Goal: Task Accomplishment & Management: Manage account settings

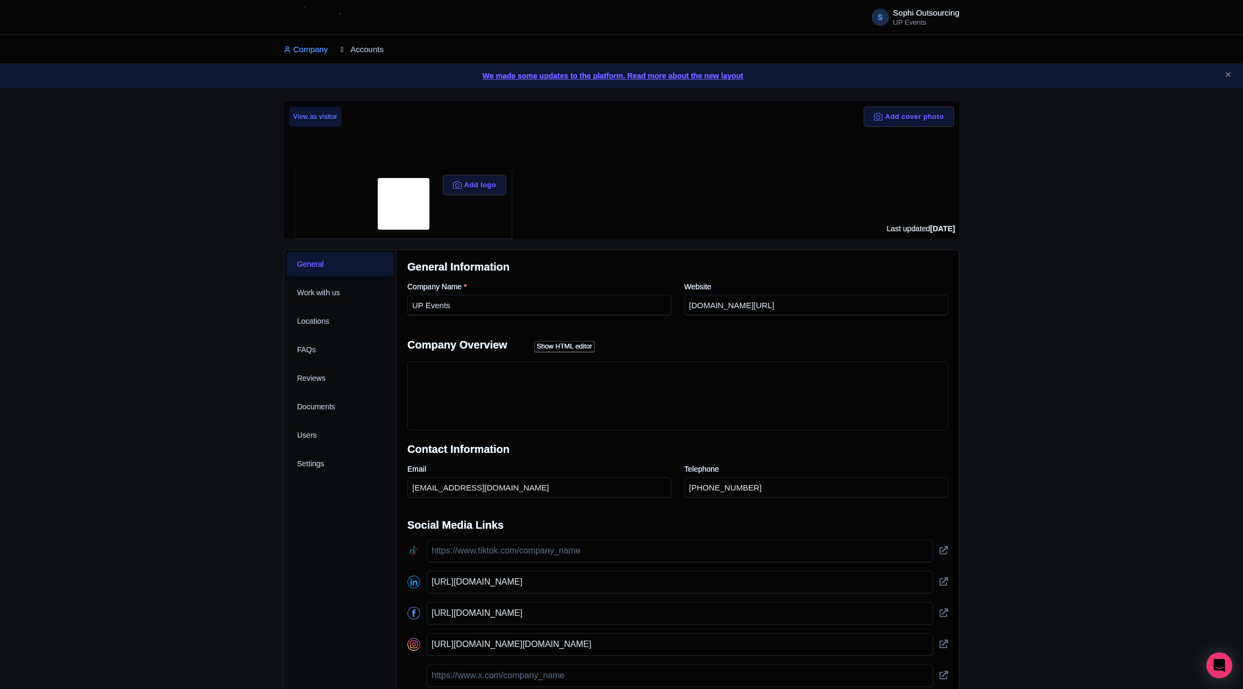
click at [368, 48] on link "Accounts" at bounding box center [362, 50] width 43 height 30
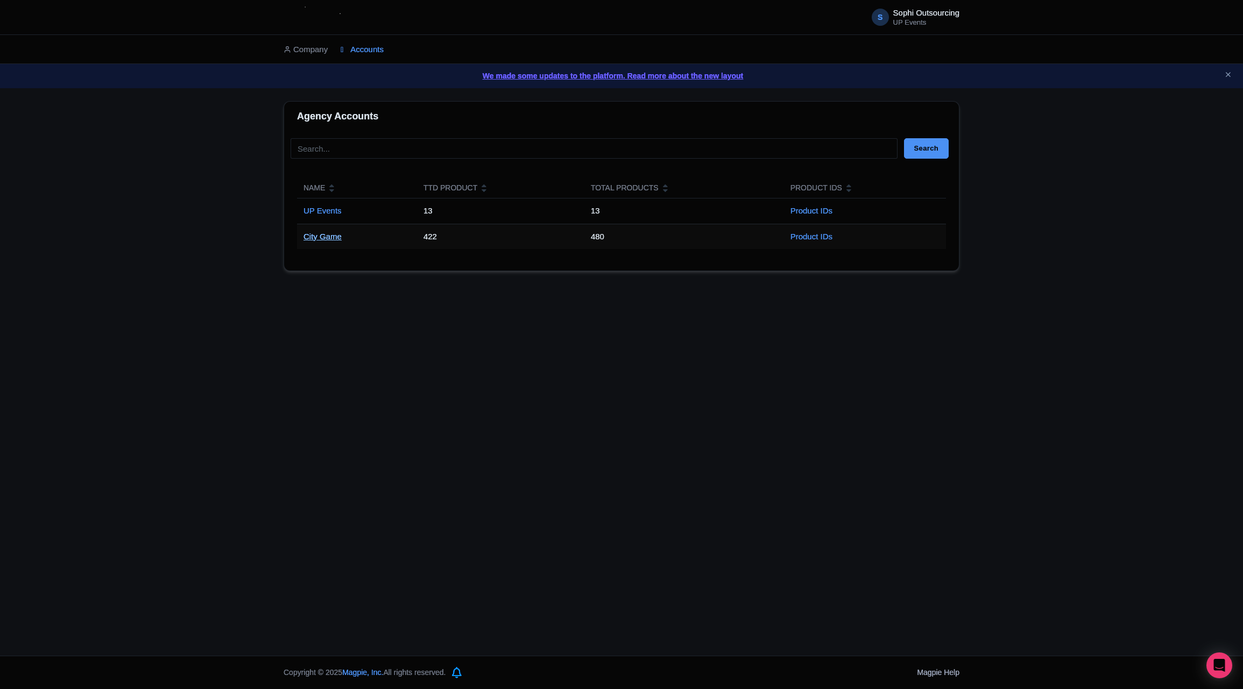
click at [315, 239] on link "City Game" at bounding box center [323, 236] width 38 height 9
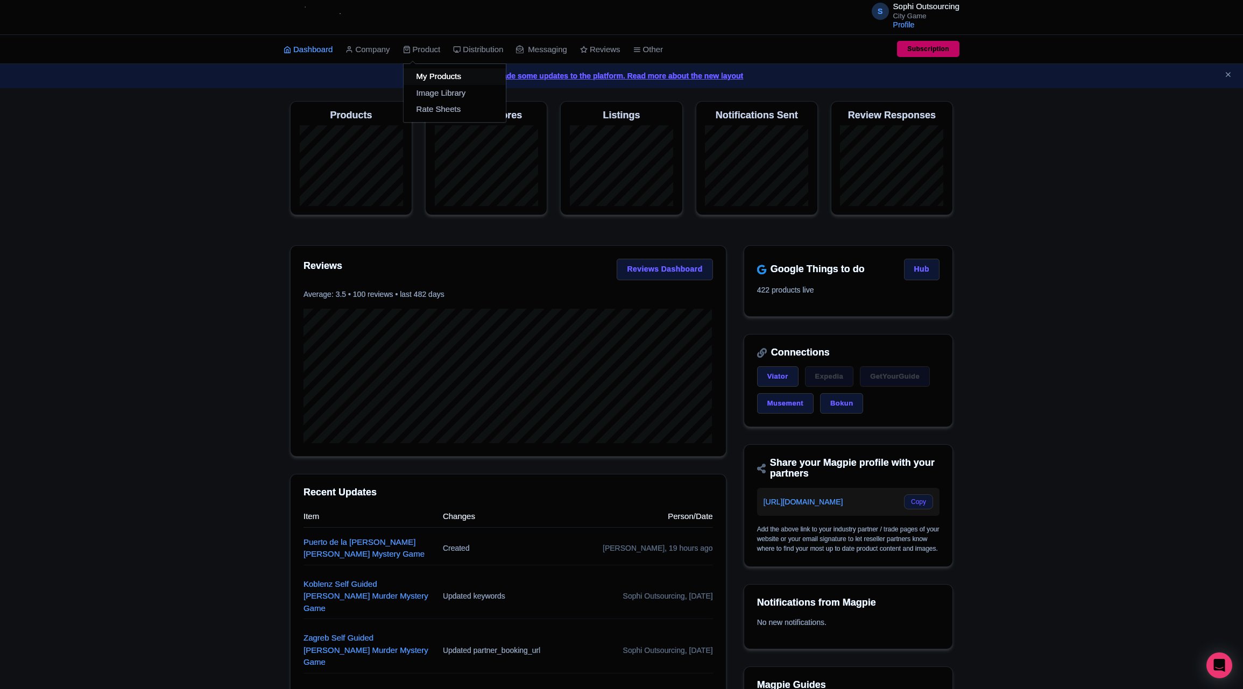
click at [422, 73] on link "My Products" at bounding box center [455, 76] width 102 height 17
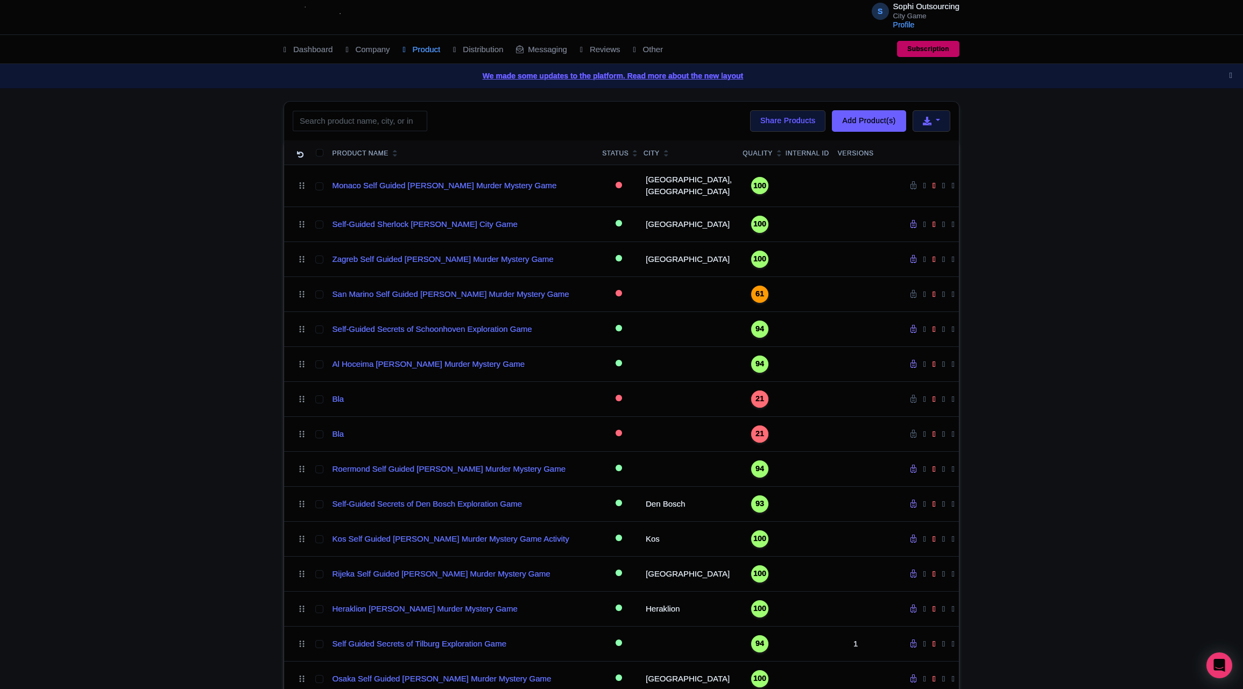
click at [369, 111] on input "search" at bounding box center [360, 121] width 135 height 20
type input "Rotterdam"
click button "Search" at bounding box center [0, 0] width 0 height 0
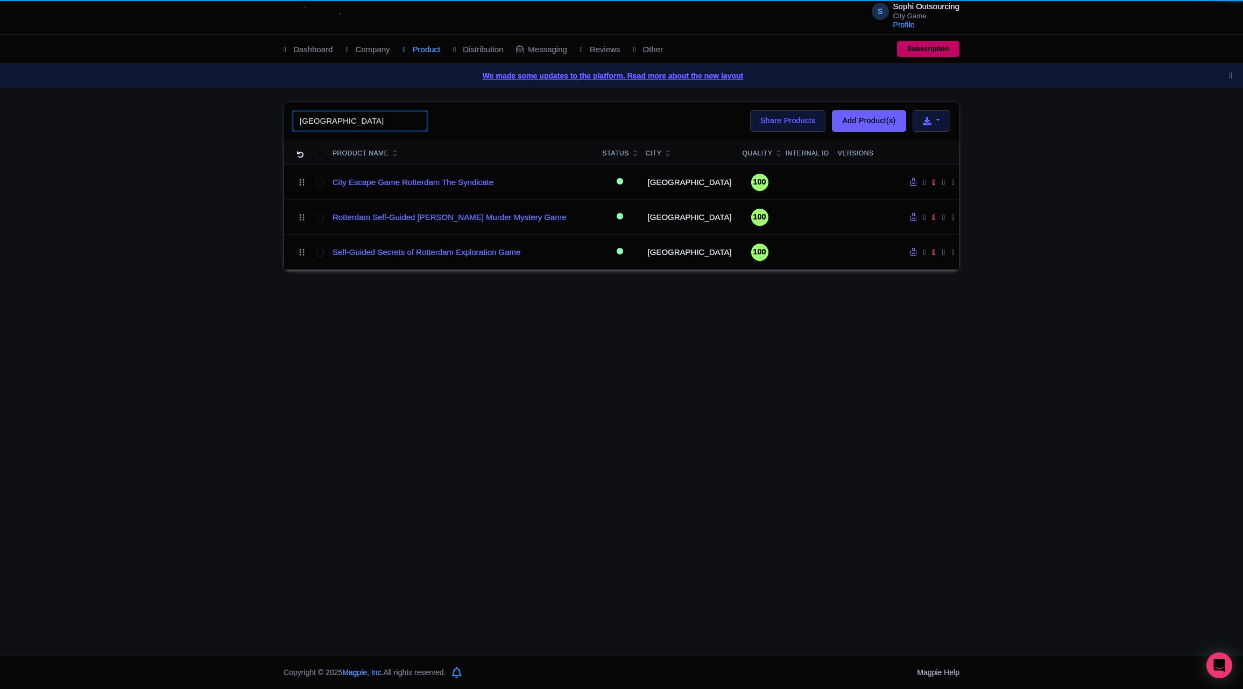
click button "Search" at bounding box center [0, 0] width 0 height 0
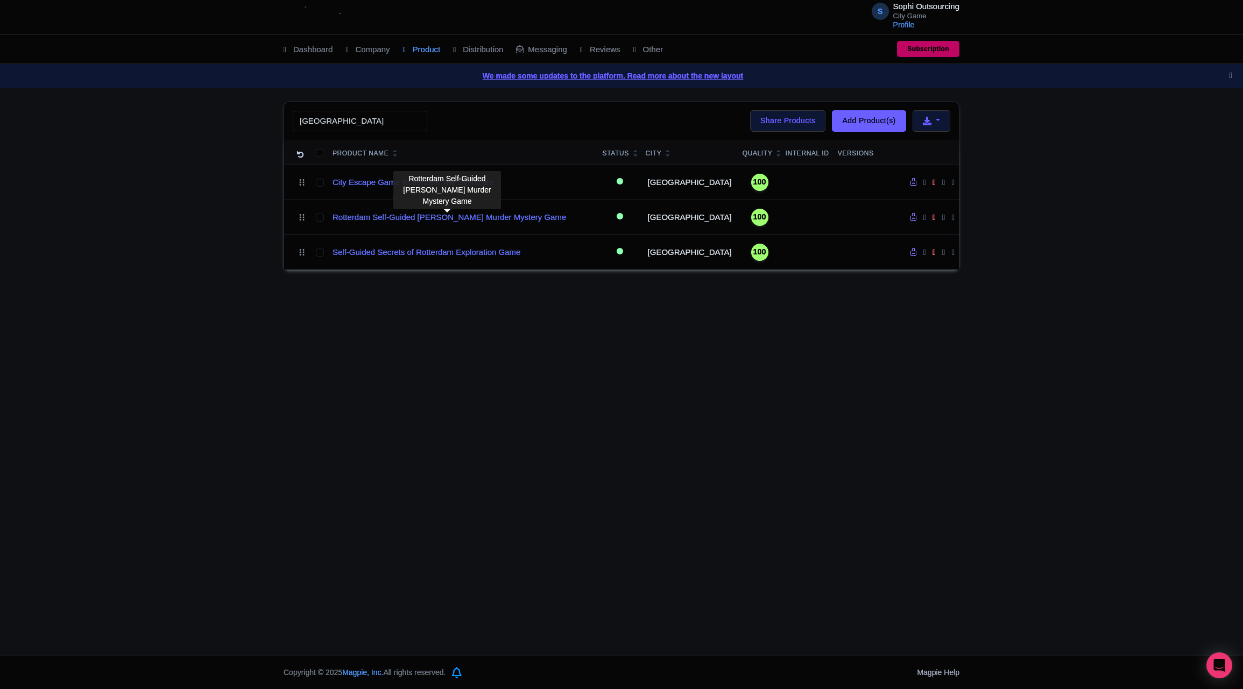
click at [210, 189] on div "Rotterdam Search Bulk Actions Delete Add to Collection Share Products Add to Co…" at bounding box center [621, 185] width 1243 height 169
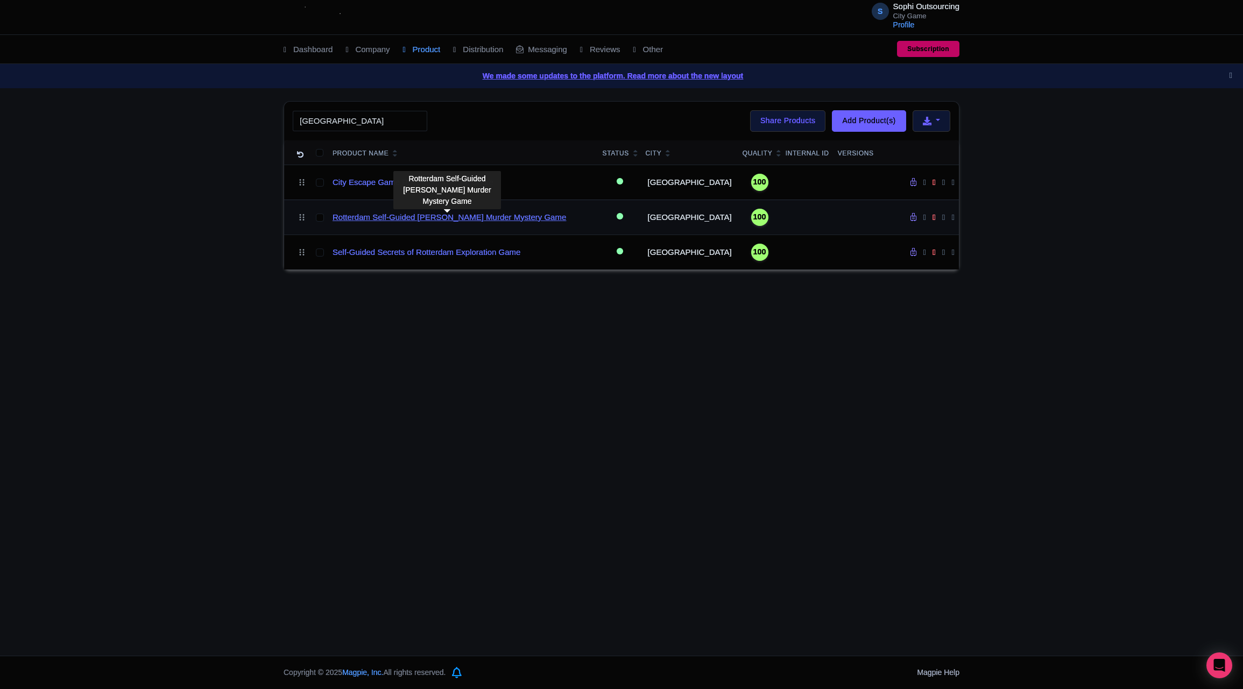
click at [400, 220] on link "Rotterdam Self-Guided [PERSON_NAME] Murder Mystery Game" at bounding box center [450, 218] width 234 height 12
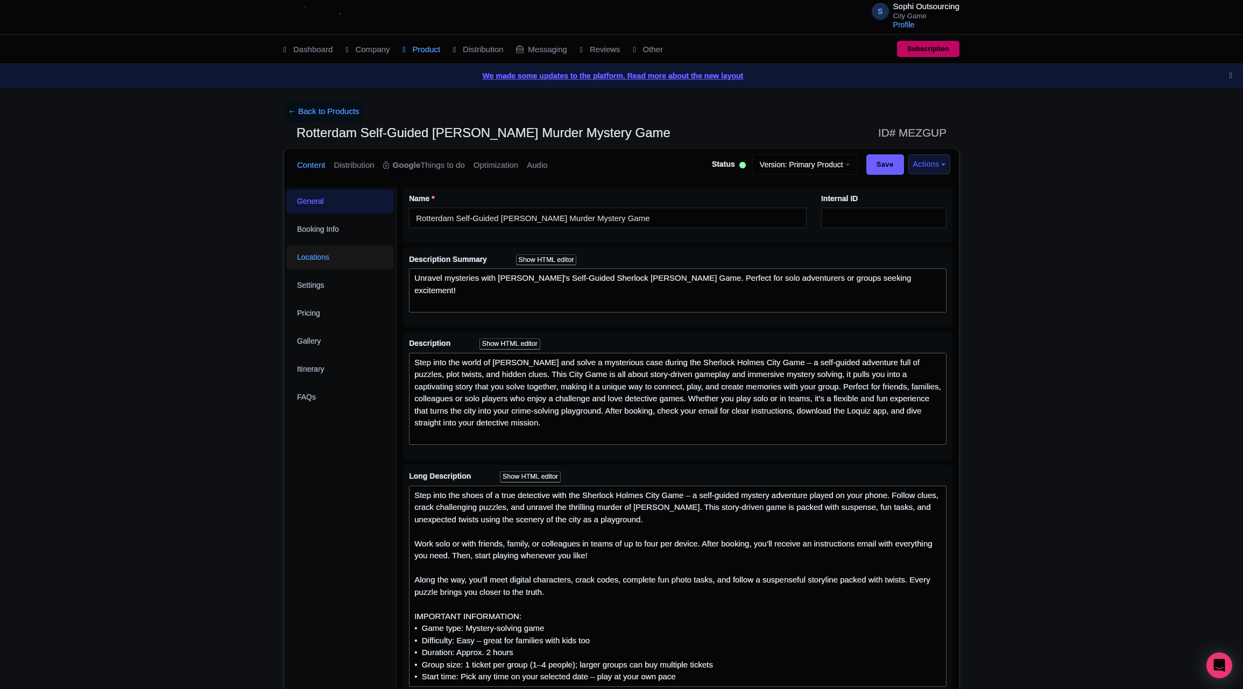
click at [334, 265] on link "Locations" at bounding box center [340, 257] width 108 height 24
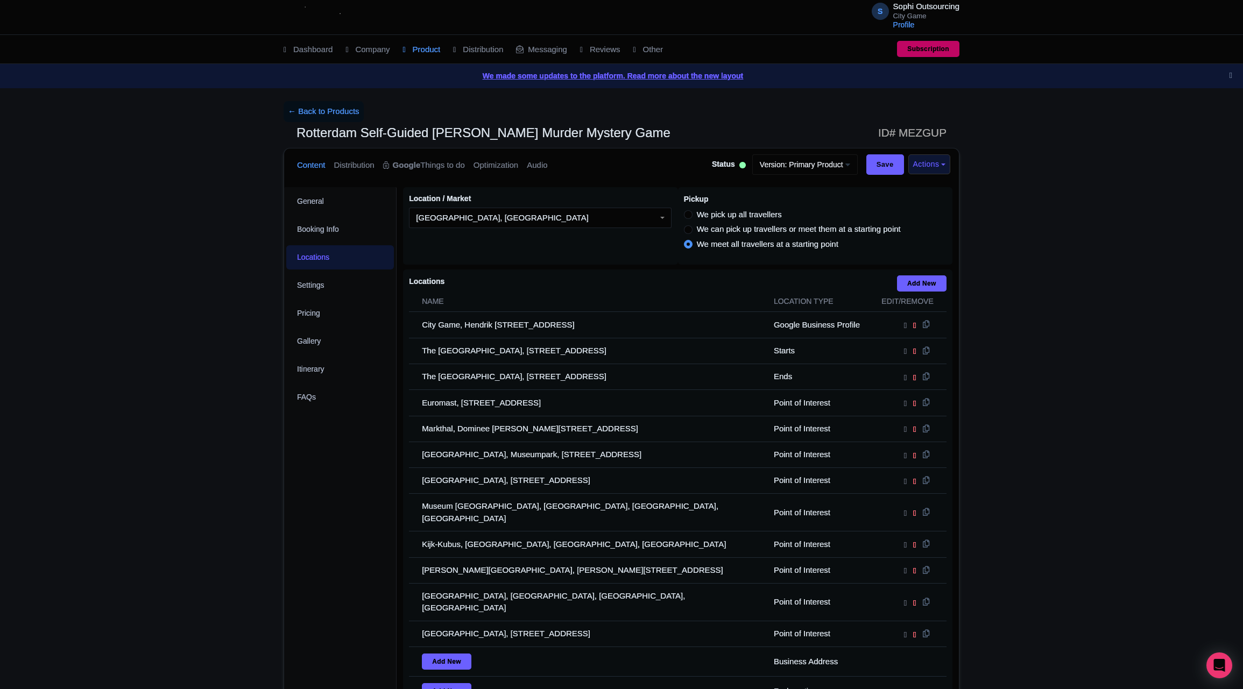
click at [289, 473] on div "General Booking Info Locations Settings Pricing Gallery Itinerary FAQs" at bounding box center [340, 486] width 112 height 599
click at [153, 484] on div "← Back to Products Rotterdam Self-Guided [PERSON_NAME] Murder Mystery Game ID# …" at bounding box center [621, 444] width 1243 height 686
click at [229, 494] on div "← Back to Products Rotterdam Self-Guided [PERSON_NAME] Murder Mystery Game ID# …" at bounding box center [621, 444] width 1243 height 686
click at [262, 486] on div "← Back to Products Rotterdam Self-Guided [PERSON_NAME] Murder Mystery Game ID# …" at bounding box center [621, 444] width 1243 height 686
click at [260, 524] on div "← Back to Products Rotterdam Self-Guided [PERSON_NAME] Murder Mystery Game ID# …" at bounding box center [621, 444] width 1243 height 686
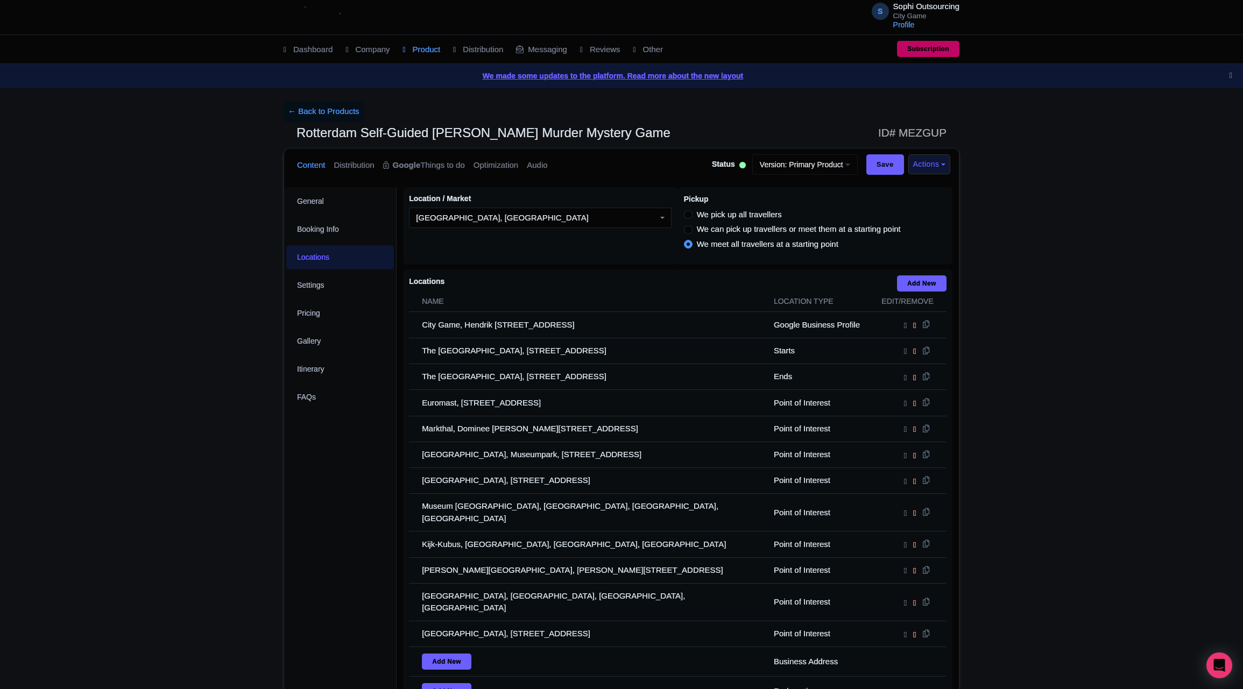
click at [248, 520] on div "← Back to Products Rotterdam Self-Guided [PERSON_NAME] Murder Mystery Game ID# …" at bounding box center [621, 444] width 1243 height 686
click at [292, 512] on div "General Booking Info Locations Settings Pricing Gallery Itinerary FAQs" at bounding box center [340, 486] width 112 height 599
click at [292, 508] on div "General Booking Info Locations Settings Pricing Gallery Itinerary FAQs" at bounding box center [340, 486] width 112 height 599
click at [299, 530] on div "General Booking Info Locations Settings Pricing Gallery Itinerary FAQs" at bounding box center [340, 486] width 112 height 599
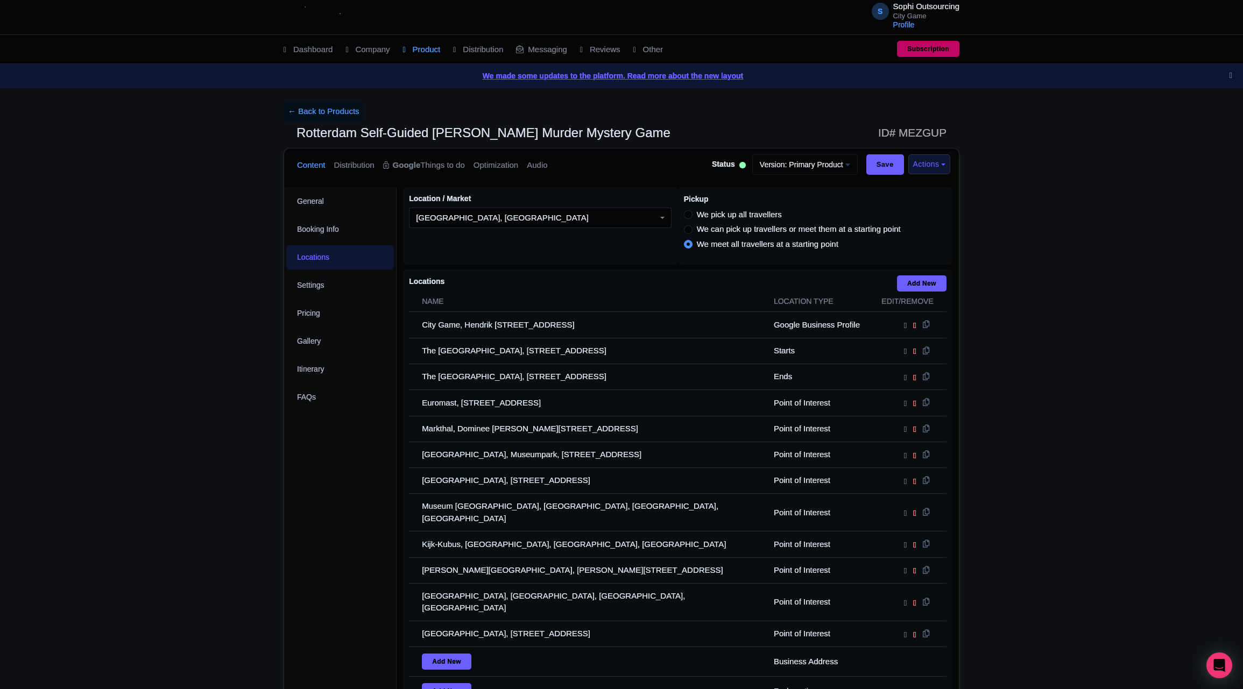
click at [299, 530] on div "General Booking Info Locations Settings Pricing Gallery Itinerary FAQs" at bounding box center [340, 486] width 112 height 599
click at [293, 499] on div "General Booking Info Locations Settings Pricing Gallery Itinerary FAQs" at bounding box center [340, 486] width 112 height 599
click at [333, 544] on div "General Booking Info Locations Settings Pricing Gallery Itinerary FAQs" at bounding box center [340, 486] width 112 height 599
click at [336, 528] on div "General Booking Info Locations Settings Pricing Gallery Itinerary FAQs" at bounding box center [340, 486] width 112 height 599
click at [156, 475] on div "← Back to Products Rotterdam Self-Guided [PERSON_NAME] Murder Mystery Game ID# …" at bounding box center [621, 444] width 1243 height 686
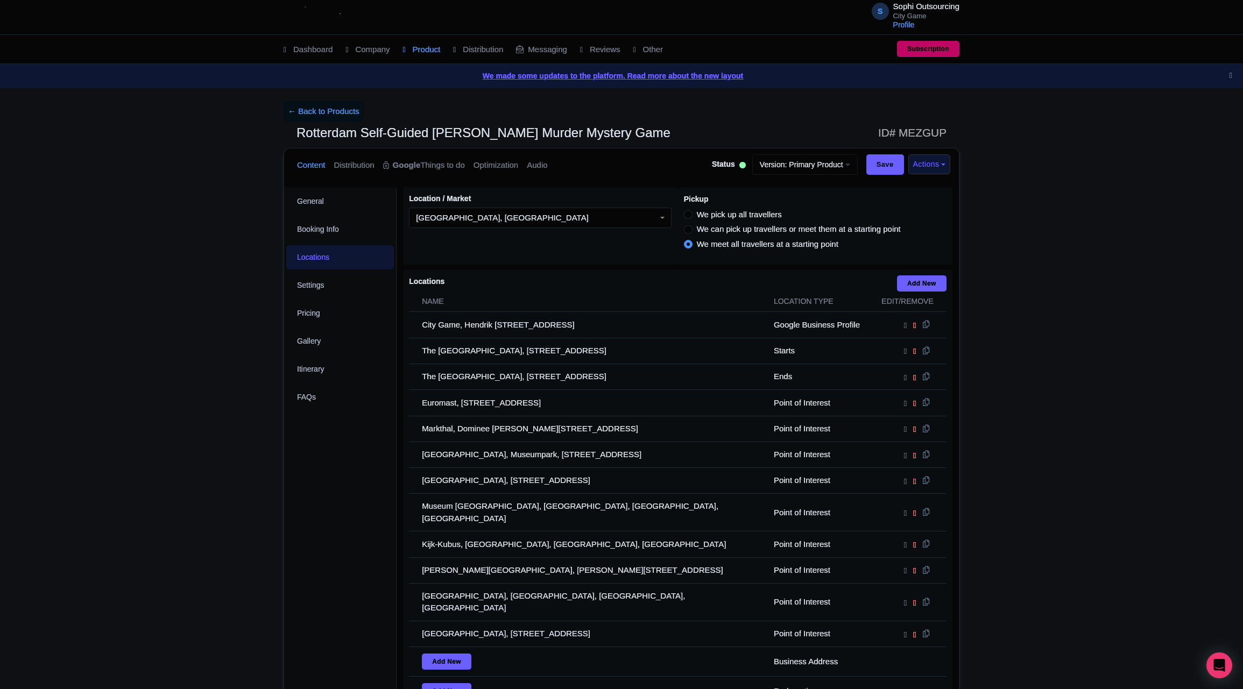
click at [312, 470] on div "General Booking Info Locations Settings Pricing Gallery Itinerary FAQs" at bounding box center [340, 486] width 112 height 599
click at [317, 488] on div "General Booking Info Locations Settings Pricing Gallery Itinerary FAQs" at bounding box center [340, 486] width 112 height 599
click at [357, 488] on div "General Booking Info Locations Settings Pricing Gallery Itinerary FAQs" at bounding box center [340, 486] width 112 height 599
click at [323, 482] on div "General Booking Info Locations Settings Pricing Gallery Itinerary FAQs" at bounding box center [340, 486] width 112 height 599
click at [322, 485] on div "General Booking Info Locations Settings Pricing Gallery Itinerary FAQs" at bounding box center [340, 486] width 112 height 599
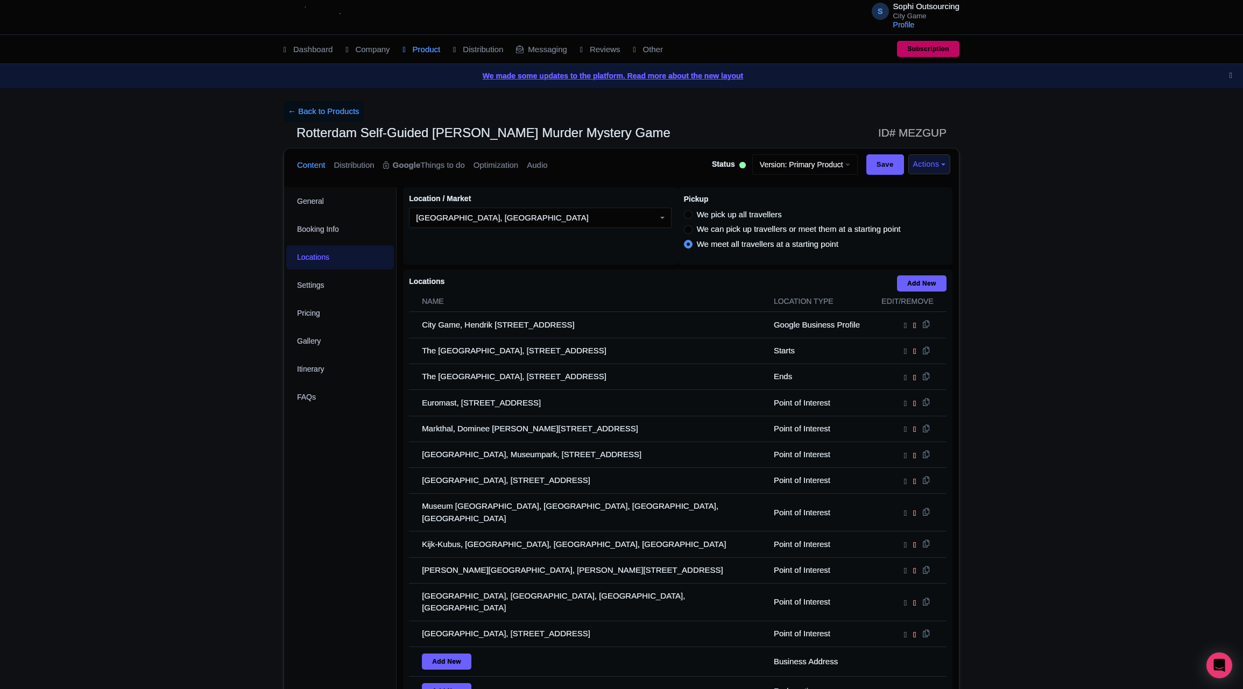
click at [319, 490] on div "General Booking Info Locations Settings Pricing Gallery Itinerary FAQs" at bounding box center [340, 486] width 112 height 599
click at [299, 491] on div "General Booking Info Locations Settings Pricing Gallery Itinerary FAQs" at bounding box center [340, 486] width 112 height 599
click at [340, 478] on div "General Booking Info Locations Settings Pricing Gallery Itinerary FAQs" at bounding box center [340, 486] width 112 height 599
click at [325, 481] on div "General Booking Info Locations Settings Pricing Gallery Itinerary FAQs" at bounding box center [340, 486] width 112 height 599
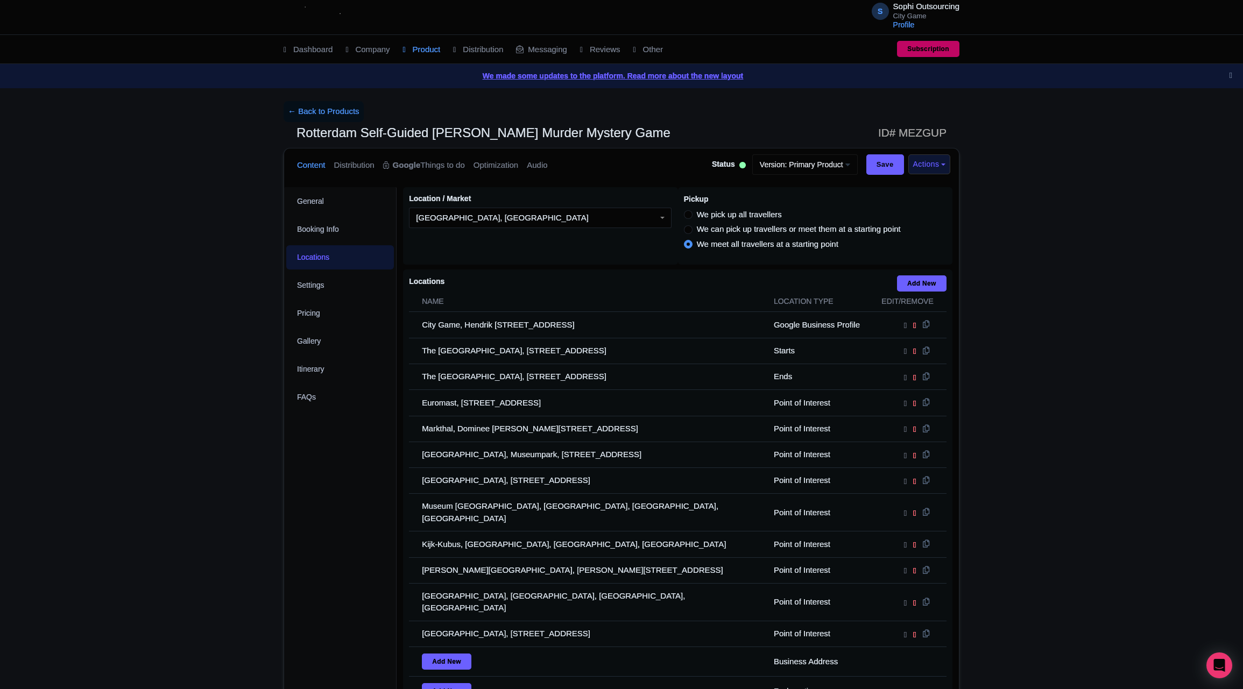
click at [325, 481] on div "General Booking Info Locations Settings Pricing Gallery Itinerary FAQs" at bounding box center [340, 486] width 112 height 599
click at [318, 497] on div "General Booking Info Locations Settings Pricing Gallery Itinerary FAQs" at bounding box center [340, 486] width 112 height 599
click at [320, 488] on div "General Booking Info Locations Settings Pricing Gallery Itinerary FAQs" at bounding box center [340, 486] width 112 height 599
drag, startPoint x: 320, startPoint y: 488, endPoint x: 231, endPoint y: 486, distance: 88.3
click at [231, 486] on div "← Back to Products Rotterdam Self-Guided [PERSON_NAME] Murder Mystery Game ID# …" at bounding box center [621, 444] width 1243 height 686
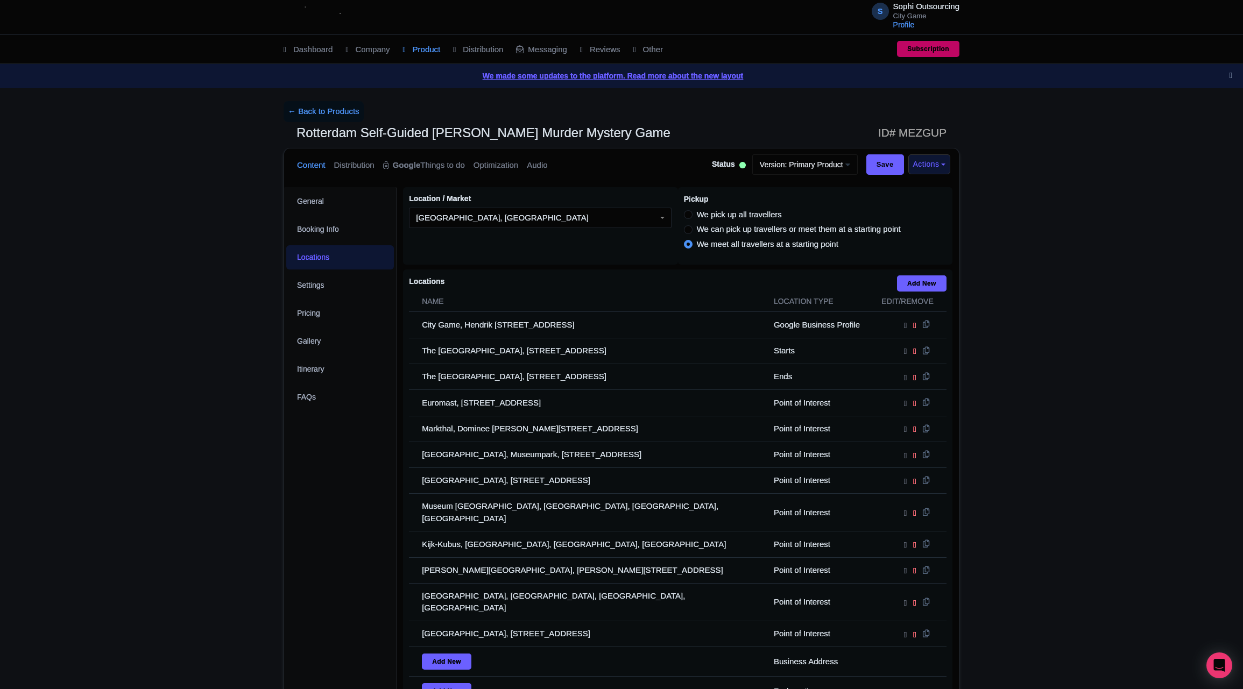
drag, startPoint x: 231, startPoint y: 483, endPoint x: 238, endPoint y: 474, distance: 11.6
click at [233, 481] on div "← Back to Products Rotterdam Self-Guided [PERSON_NAME] Murder Mystery Game ID# …" at bounding box center [621, 444] width 1243 height 686
drag, startPoint x: 246, startPoint y: 467, endPoint x: 231, endPoint y: 472, distance: 15.5
click at [248, 466] on div "← Back to Products Rotterdam Self-Guided [PERSON_NAME] Murder Mystery Game ID# …" at bounding box center [621, 444] width 1243 height 686
click at [278, 446] on div "← Back to Products Rotterdam Self-Guided [PERSON_NAME] Murder Mystery Game ID# …" at bounding box center [621, 444] width 689 height 686
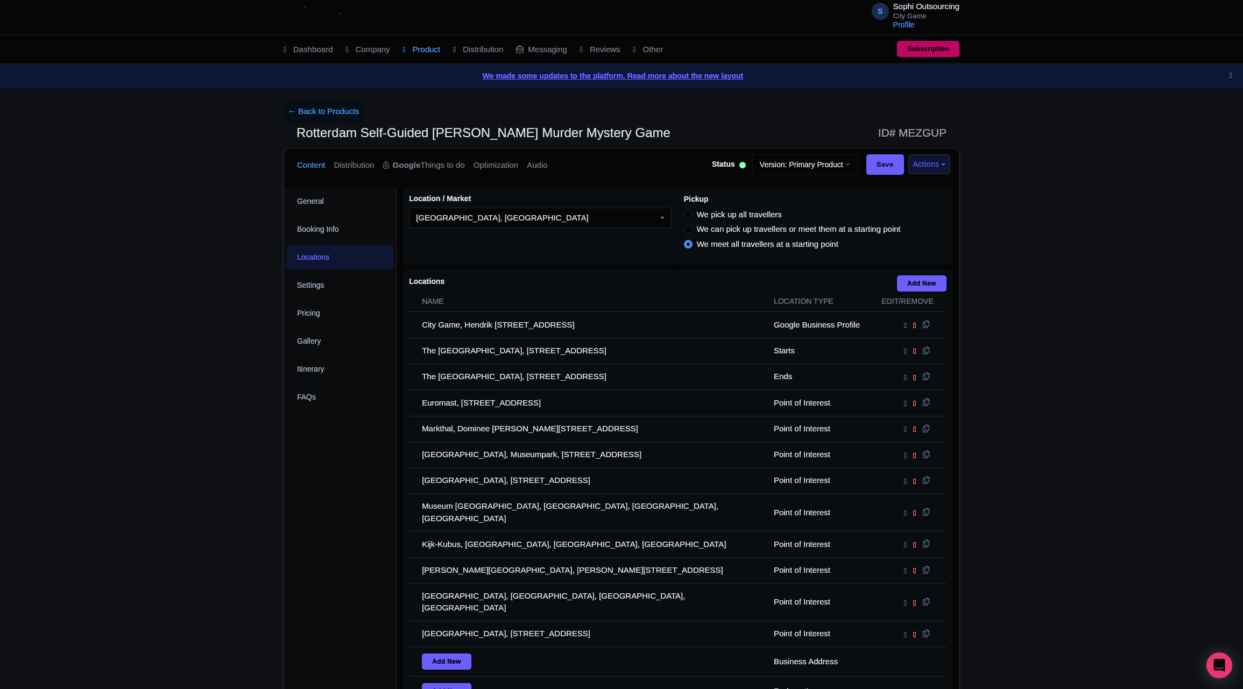
click at [261, 475] on div "← Back to Products Rotterdam Self-Guided [PERSON_NAME] Murder Mystery Game ID# …" at bounding box center [621, 444] width 1243 height 686
click at [260, 470] on div "← Back to Products Rotterdam Self-Guided [PERSON_NAME] Murder Mystery Game ID# …" at bounding box center [621, 444] width 1243 height 686
click at [202, 509] on div "← Back to Products Rotterdam Self-Guided [PERSON_NAME] Murder Mystery Game ID# …" at bounding box center [621, 444] width 1243 height 686
drag, startPoint x: 298, startPoint y: 514, endPoint x: 292, endPoint y: 534, distance: 21.1
click at [295, 514] on div "General Booking Info Locations Settings Pricing Gallery Itinerary FAQs" at bounding box center [340, 486] width 112 height 599
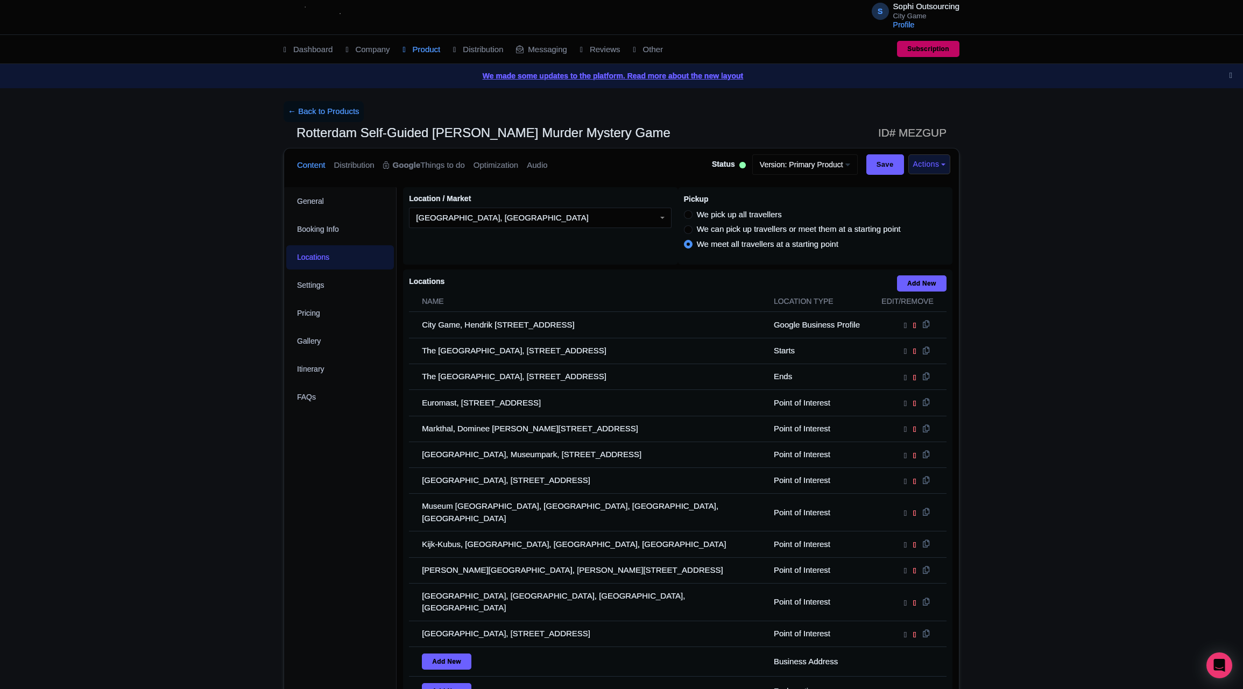
drag, startPoint x: 299, startPoint y: 546, endPoint x: 292, endPoint y: 574, distance: 28.2
click at [297, 546] on div "General Booking Info Locations Settings Pricing Gallery Itinerary FAQs" at bounding box center [340, 486] width 112 height 599
drag, startPoint x: 293, startPoint y: 575, endPoint x: 283, endPoint y: 587, distance: 15.6
click at [288, 580] on div "General Booking Info Locations Settings Pricing Gallery Itinerary FAQs" at bounding box center [340, 486] width 112 height 599
click at [305, 554] on div "General Booking Info Locations Settings Pricing Gallery Itinerary FAQs" at bounding box center [340, 486] width 112 height 599
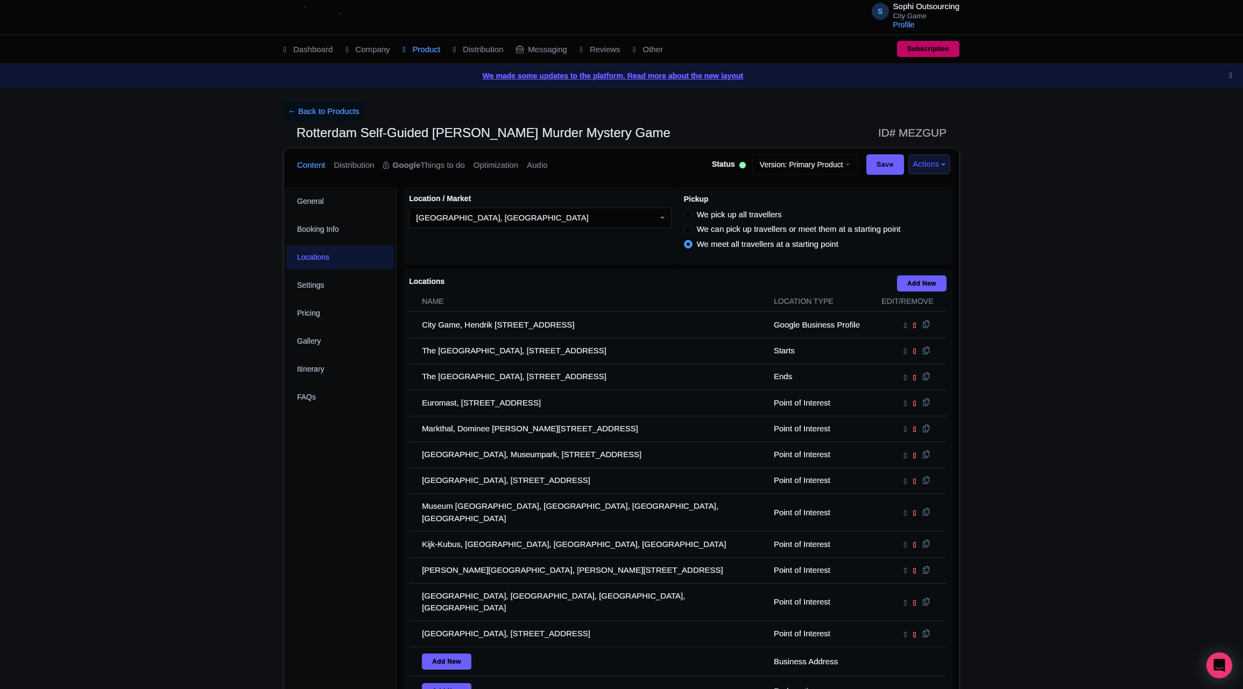
click at [246, 556] on div "← Back to Products Rotterdam Self-Guided [PERSON_NAME] Murder Mystery Game ID# …" at bounding box center [621, 444] width 1243 height 686
click at [288, 603] on div "General Booking Info Locations Settings Pricing Gallery Itinerary FAQs" at bounding box center [340, 486] width 112 height 599
click at [133, 592] on div "← Back to Products Rotterdam Self-Guided [PERSON_NAME] Murder Mystery Game ID# …" at bounding box center [621, 444] width 1243 height 686
drag, startPoint x: 205, startPoint y: 474, endPoint x: 155, endPoint y: 428, distance: 67.8
click at [205, 474] on div "← Back to Products Rotterdam Self-Guided [PERSON_NAME] Murder Mystery Game ID# …" at bounding box center [621, 444] width 1243 height 686
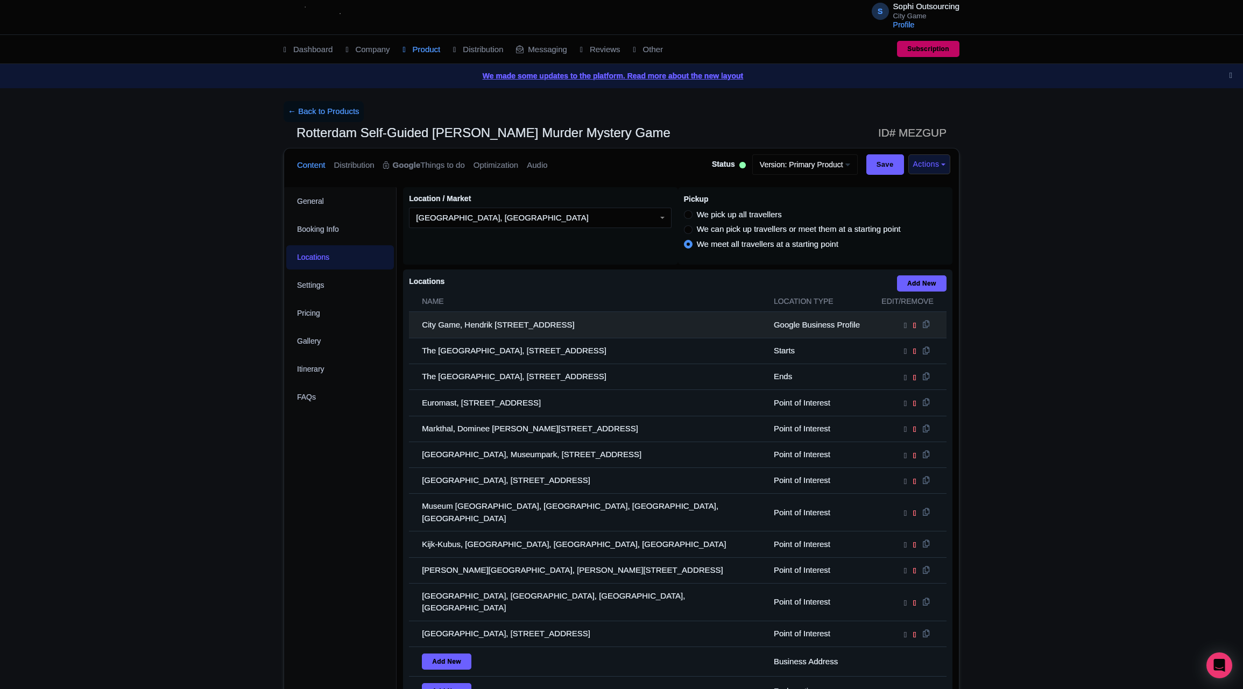
drag, startPoint x: 696, startPoint y: 630, endPoint x: 418, endPoint y: 331, distance: 408.3
click at [418, 331] on tbody "City Game, Hendrik [STREET_ADDRESS] Google Business Profile The [GEOGRAPHIC_DAT…" at bounding box center [678, 524] width 538 height 424
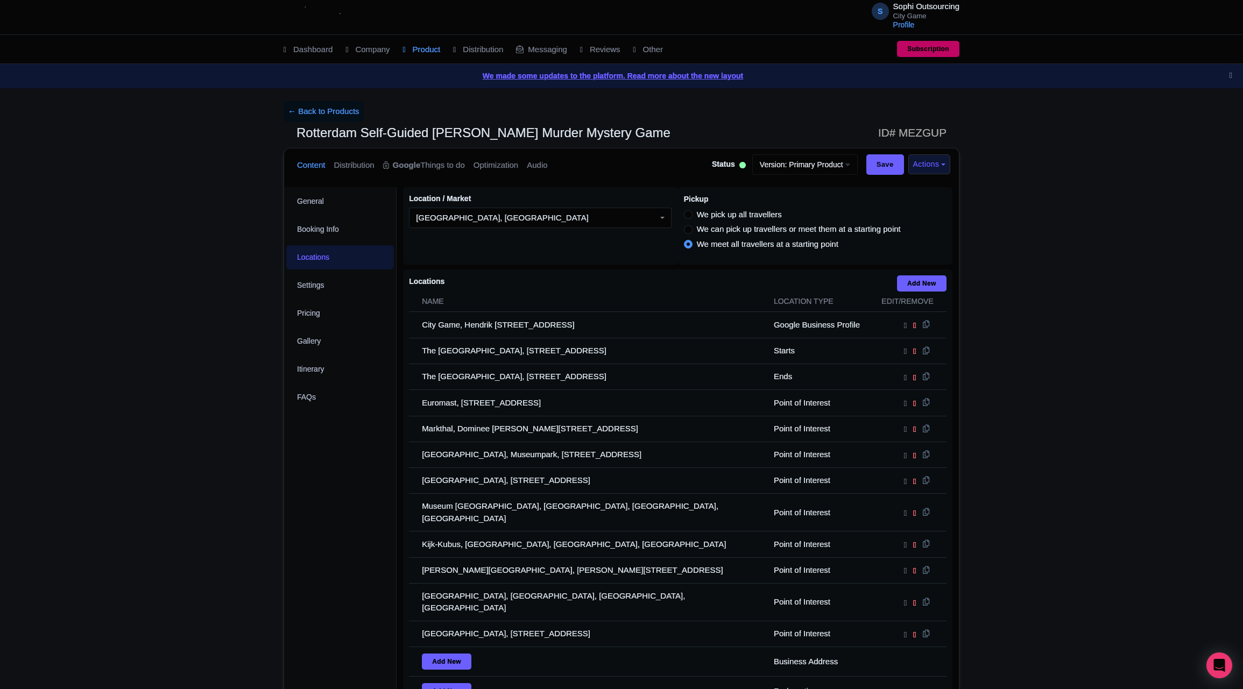
click at [135, 522] on div "← Back to Products Rotterdam Self-Guided [PERSON_NAME] Murder Mystery Game ID# …" at bounding box center [621, 444] width 1243 height 686
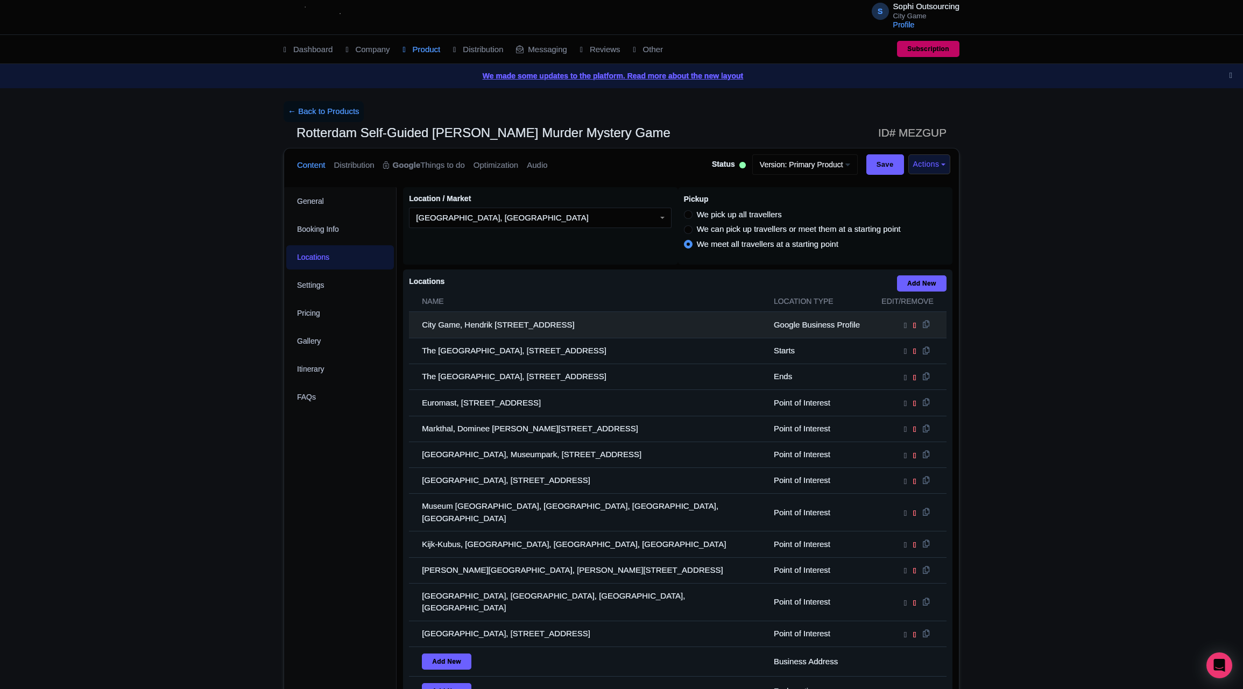
drag, startPoint x: 692, startPoint y: 625, endPoint x: 415, endPoint y: 330, distance: 404.8
click at [415, 330] on tbody "City Game, Hendrik [STREET_ADDRESS] Google Business Profile The [GEOGRAPHIC_DAT…" at bounding box center [678, 524] width 538 height 424
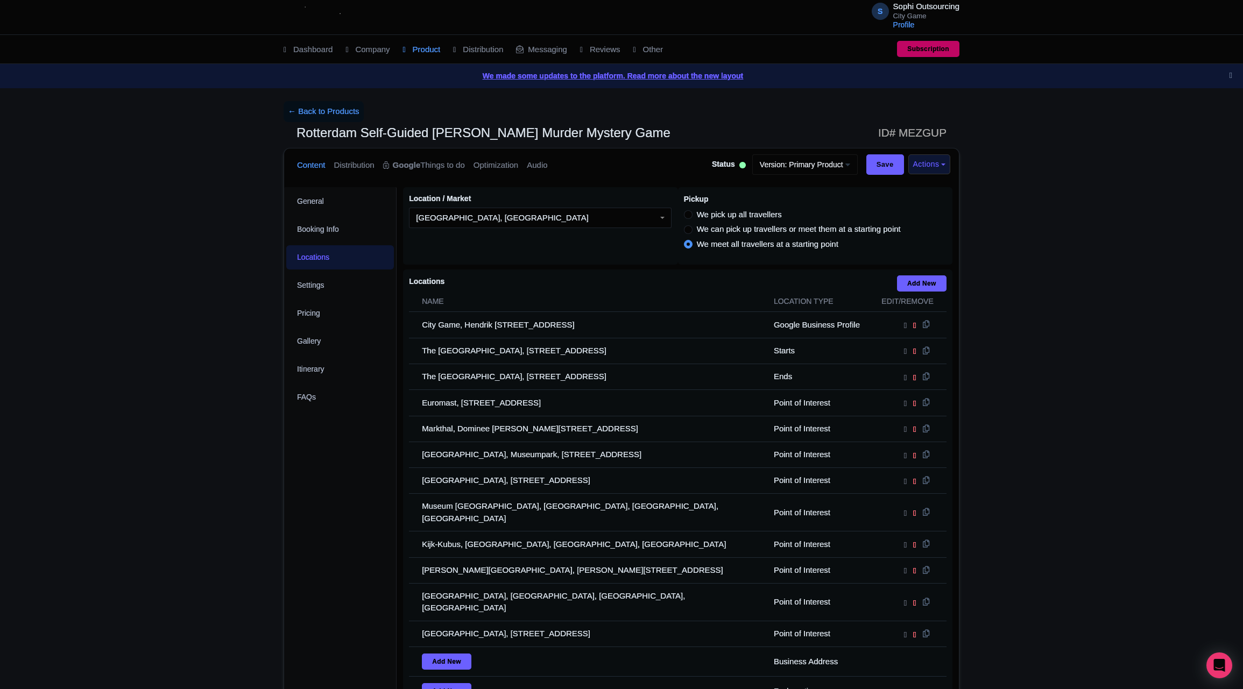
click at [136, 457] on div "← Back to Products Rotterdam Self-Guided [PERSON_NAME] Murder Mystery Game ID# …" at bounding box center [621, 444] width 1243 height 686
click at [149, 465] on div "← Back to Products Rotterdam Self-Guided [PERSON_NAME] Murder Mystery Game ID# …" at bounding box center [621, 444] width 1243 height 686
click at [225, 481] on div "← Back to Products Rotterdam Self-Guided [PERSON_NAME] Murder Mystery Game ID# …" at bounding box center [621, 444] width 1243 height 686
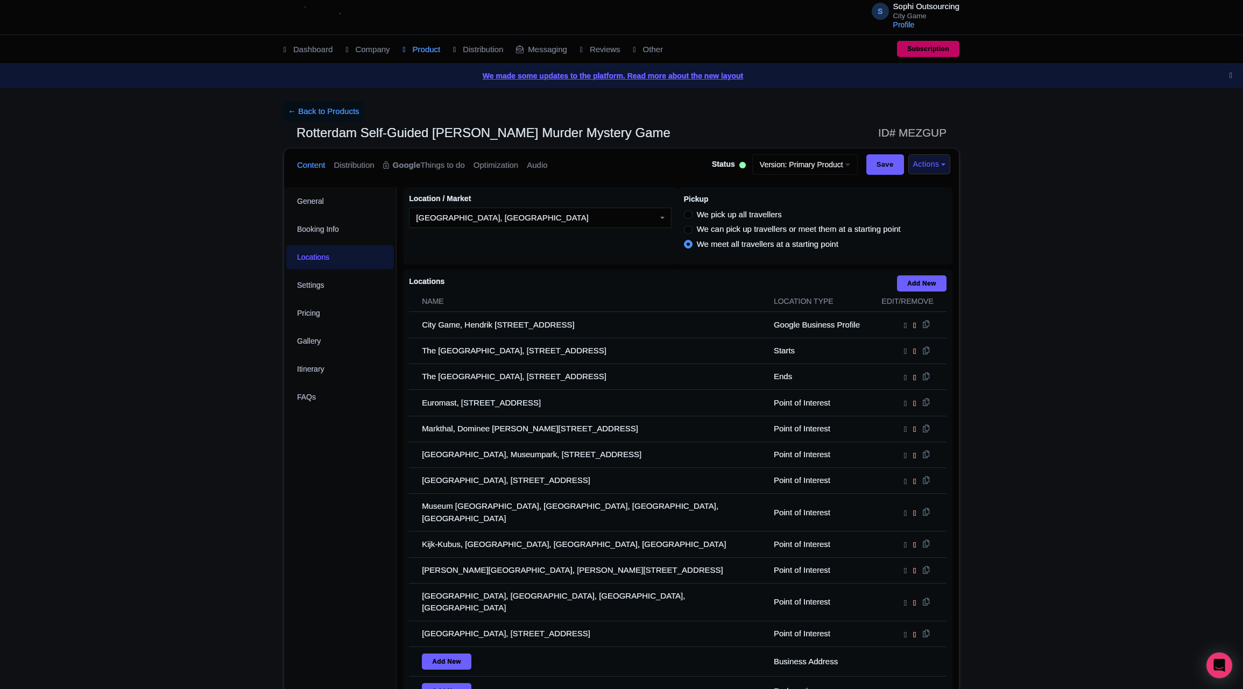
click at [225, 481] on div "← Back to Products Rotterdam Self-Guided [PERSON_NAME] Murder Mystery Game ID# …" at bounding box center [621, 444] width 1243 height 686
click at [238, 496] on div "← Back to Products Rotterdam Self-Guided [PERSON_NAME] Murder Mystery Game ID# …" at bounding box center [621, 444] width 1243 height 686
click at [163, 522] on div "← Back to Products Rotterdam Self-Guided [PERSON_NAME] Murder Mystery Game ID# …" at bounding box center [621, 444] width 1243 height 686
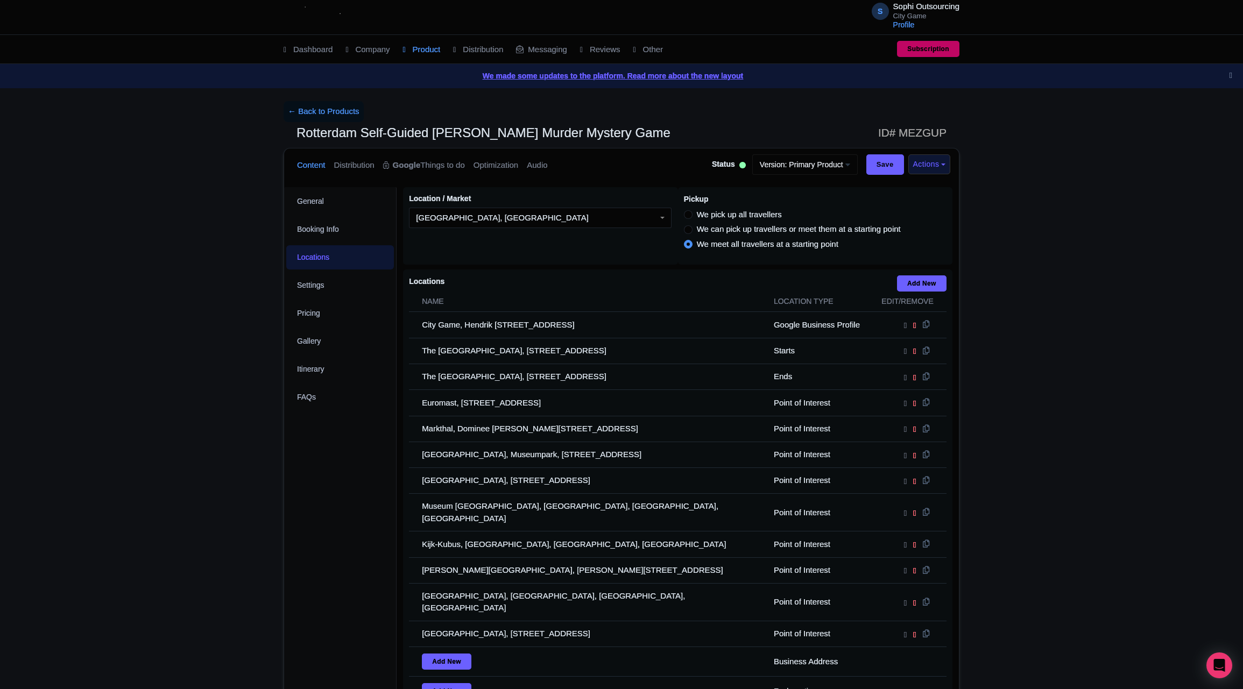
click at [123, 478] on div "← Back to Products Rotterdam Self-Guided [PERSON_NAME] Murder Mystery Game ID# …" at bounding box center [621, 444] width 1243 height 686
click at [162, 490] on div "← Back to Products Rotterdam Self-Guided [PERSON_NAME] Murder Mystery Game ID# …" at bounding box center [621, 444] width 1243 height 686
click at [194, 513] on div "← Back to Products Rotterdam Self-Guided [PERSON_NAME] Murder Mystery Game ID# …" at bounding box center [621, 444] width 1243 height 686
click at [220, 509] on div "← Back to Products Rotterdam Self-Guided [PERSON_NAME] Murder Mystery Game ID# …" at bounding box center [621, 444] width 1243 height 686
click at [301, 566] on div "General Booking Info Locations Settings Pricing Gallery Itinerary FAQs" at bounding box center [340, 486] width 112 height 599
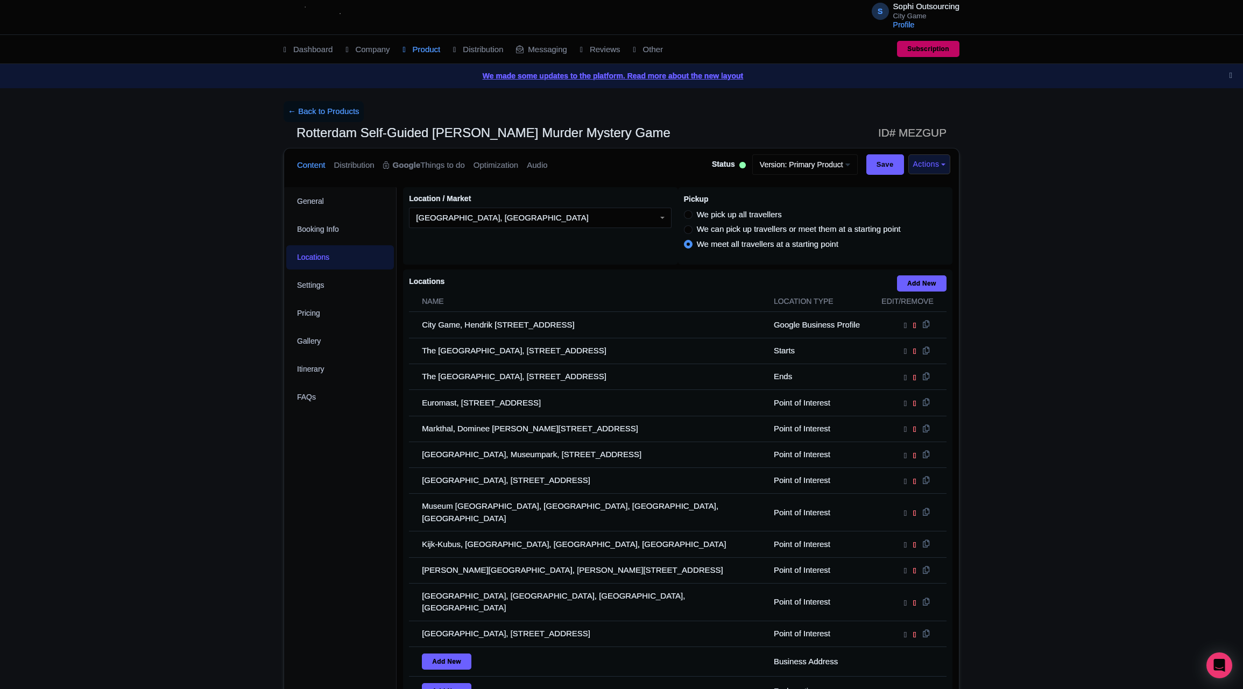
drag, startPoint x: 238, startPoint y: 539, endPoint x: 254, endPoint y: 539, distance: 16.1
click at [238, 538] on div "← Back to Products Rotterdam Self-Guided [PERSON_NAME] Murder Mystery Game ID# …" at bounding box center [621, 444] width 1243 height 686
click at [256, 539] on div "← Back to Products Rotterdam Self-Guided [PERSON_NAME] Murder Mystery Game ID# …" at bounding box center [621, 444] width 1243 height 686
click at [284, 532] on div "Content Distribution Google Things to do Optimization Audio Status Active Inact…" at bounding box center [622, 467] width 676 height 639
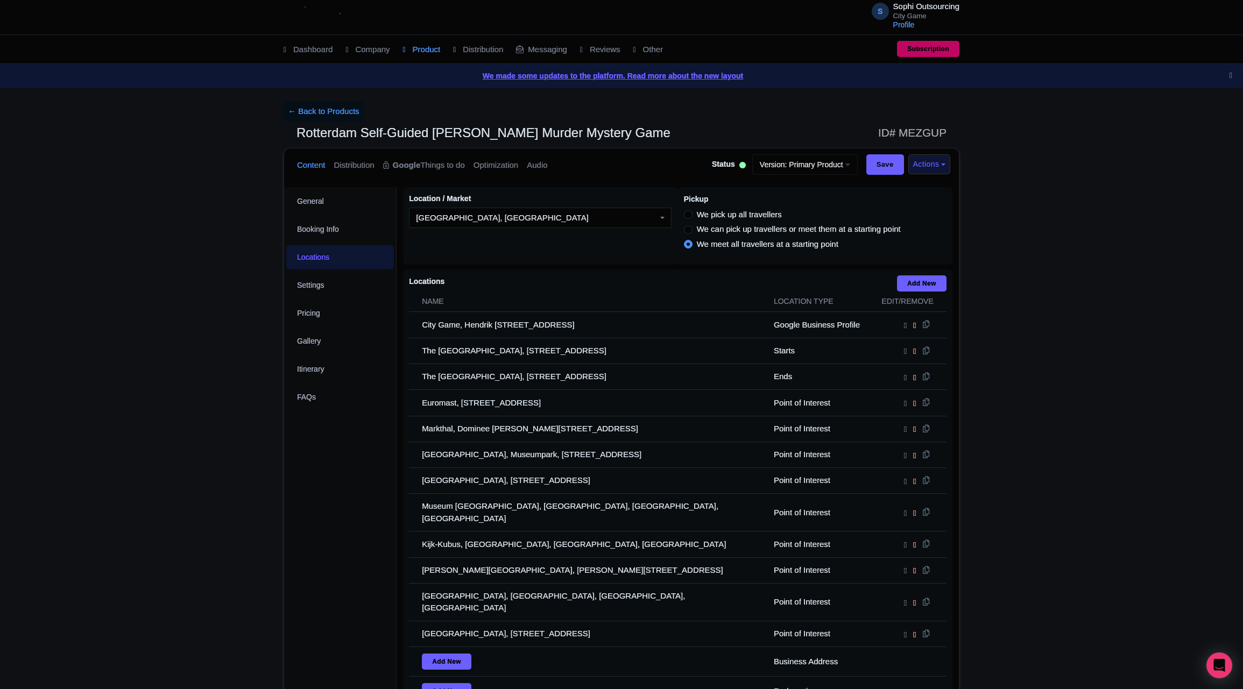
click at [284, 532] on div "Content Distribution Google Things to do Optimization Audio Status Active Inact…" at bounding box center [622, 467] width 676 height 639
click at [281, 544] on div "← Back to Products Rotterdam Self-Guided [PERSON_NAME] Murder Mystery Game ID# …" at bounding box center [621, 444] width 689 height 686
click at [286, 534] on div "General Booking Info Locations Settings Pricing Gallery Itinerary FAQs" at bounding box center [340, 486] width 112 height 599
drag, startPoint x: 82, startPoint y: 546, endPoint x: 86, endPoint y: 541, distance: 5.8
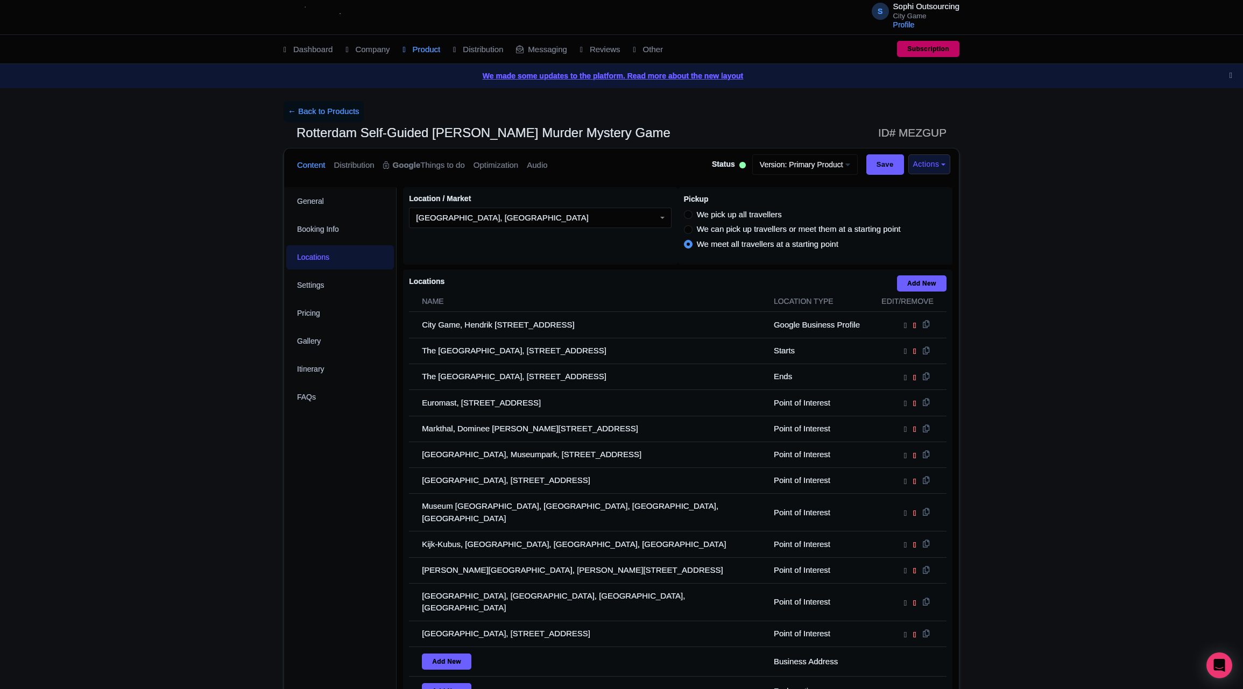
click at [83, 545] on div "← Back to Products Rotterdam Self-Guided [PERSON_NAME] Murder Mystery Game ID# …" at bounding box center [621, 444] width 1243 height 686
click at [245, 507] on div "← Back to Products Rotterdam Self-Guided [PERSON_NAME] Murder Mystery Game ID# …" at bounding box center [621, 444] width 1243 height 686
click at [121, 498] on div "← Back to Products Rotterdam Self-Guided [PERSON_NAME] Murder Mystery Game ID# …" at bounding box center [621, 444] width 1243 height 686
click at [177, 481] on div "← Back to Products Rotterdam Self-Guided [PERSON_NAME] Murder Mystery Game ID# …" at bounding box center [621, 444] width 1243 height 686
click at [186, 482] on div "← Back to Products Rotterdam Self-Guided [PERSON_NAME] Murder Mystery Game ID# …" at bounding box center [621, 444] width 1243 height 686
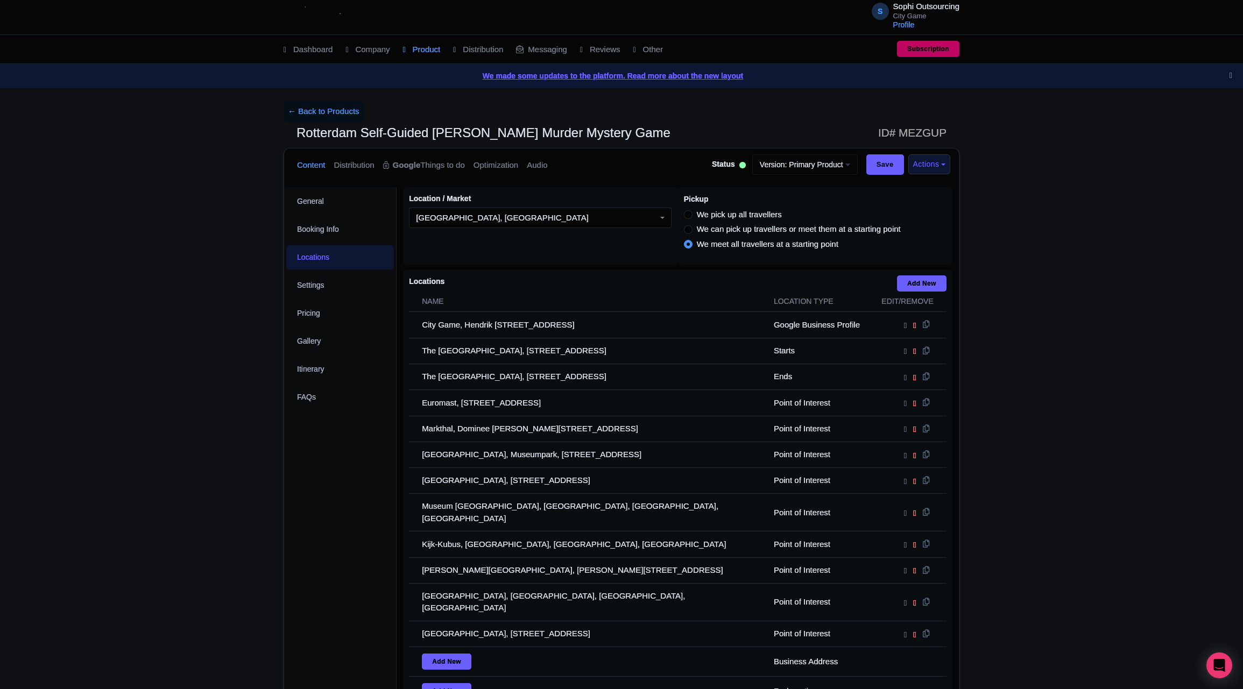
click at [196, 482] on div "← Back to Products Rotterdam Self-Guided [PERSON_NAME] Murder Mystery Game ID# …" at bounding box center [621, 444] width 1243 height 686
click at [203, 482] on div "← Back to Products Rotterdam Self-Guided [PERSON_NAME] Murder Mystery Game ID# …" at bounding box center [621, 444] width 1243 height 686
click at [231, 482] on div "← Back to Products Rotterdam Self-Guided [PERSON_NAME] Murder Mystery Game ID# …" at bounding box center [621, 444] width 1243 height 686
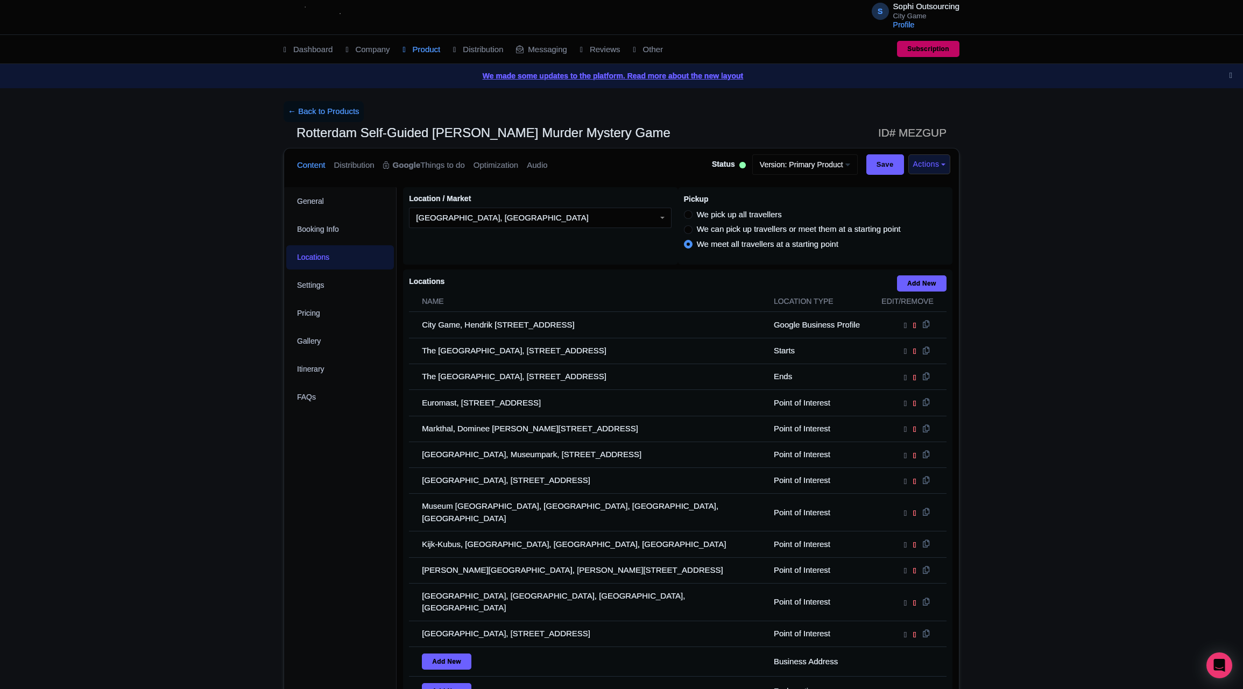
click at [231, 482] on div "← Back to Products Rotterdam Self-Guided [PERSON_NAME] Murder Mystery Game ID# …" at bounding box center [621, 444] width 1243 height 686
click at [236, 485] on div "← Back to Products Rotterdam Self-Guided [PERSON_NAME] Murder Mystery Game ID# …" at bounding box center [621, 444] width 1243 height 686
click at [237, 488] on div "← Back to Products Rotterdam Self-Guided [PERSON_NAME] Murder Mystery Game ID# …" at bounding box center [621, 444] width 1243 height 686
click at [240, 494] on div "← Back to Products Rotterdam Self-Guided [PERSON_NAME] Murder Mystery Game ID# …" at bounding box center [621, 444] width 1243 height 686
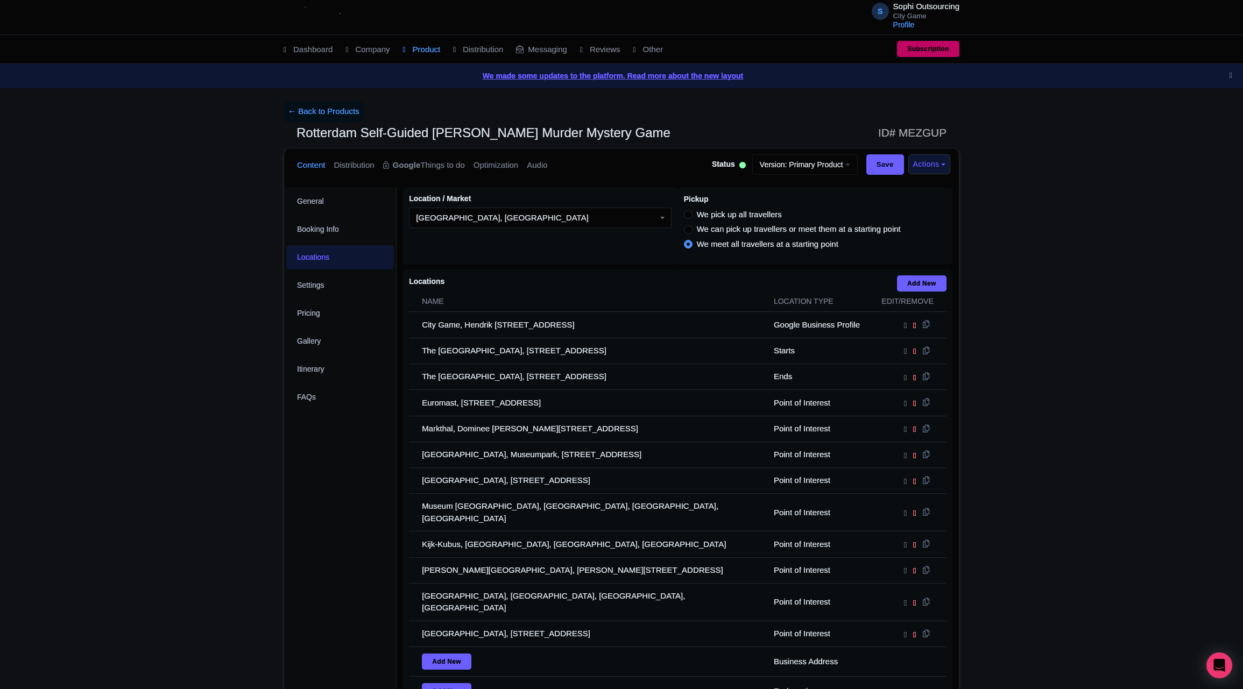
click at [277, 492] on div "← Back to Products Rotterdam Self-Guided [PERSON_NAME] Murder Mystery Game ID# …" at bounding box center [621, 444] width 689 height 686
click at [261, 491] on div "← Back to Products Rotterdam Self-Guided [PERSON_NAME] Murder Mystery Game ID# …" at bounding box center [621, 444] width 1243 height 686
click at [265, 496] on div "← Back to Products Rotterdam Self-Guided [PERSON_NAME] Murder Mystery Game ID# …" at bounding box center [621, 444] width 1243 height 686
click at [264, 496] on div "← Back to Products Rotterdam Self-Guided [PERSON_NAME] Murder Mystery Game ID# …" at bounding box center [621, 444] width 1243 height 686
click at [249, 490] on div "← Back to Products Rotterdam Self-Guided [PERSON_NAME] Murder Mystery Game ID# …" at bounding box center [621, 444] width 1243 height 686
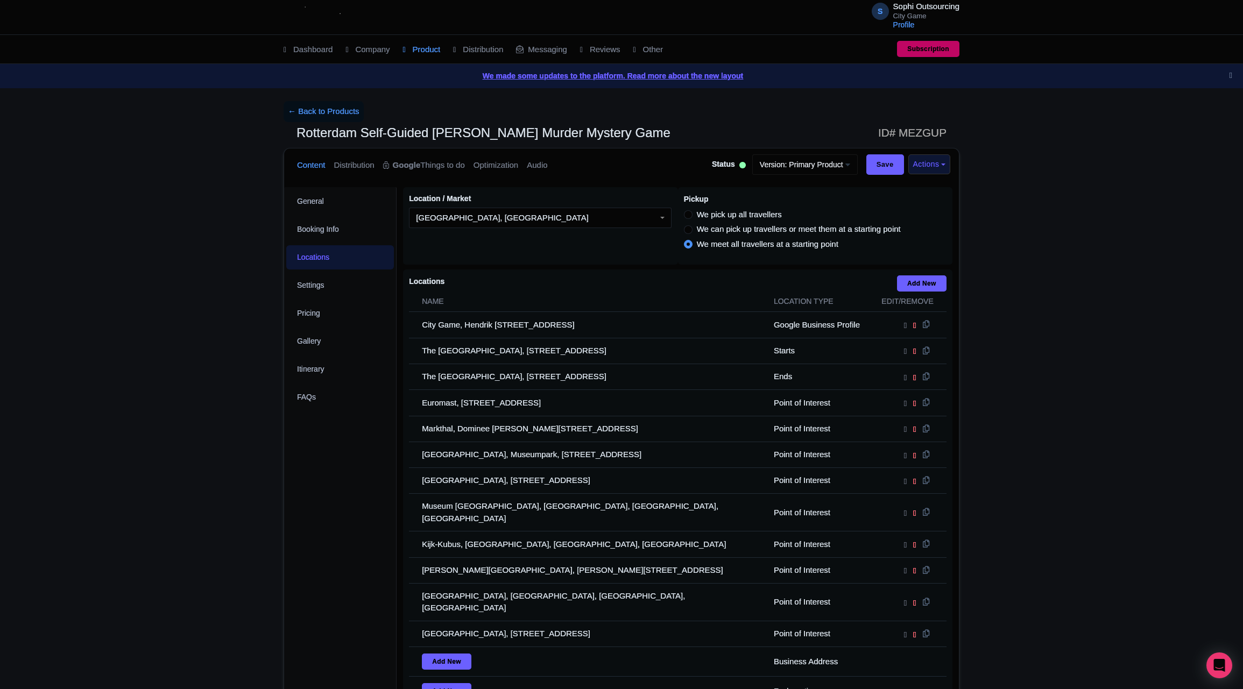
click at [220, 512] on div "← Back to Products Rotterdam Self-Guided [PERSON_NAME] Murder Mystery Game ID# …" at bounding box center [621, 444] width 1243 height 686
click at [244, 504] on div "← Back to Products Rotterdam Self-Guided [PERSON_NAME] Murder Mystery Game ID# …" at bounding box center [621, 444] width 1243 height 686
click at [244, 499] on div "← Back to Products Rotterdam Self-Guided [PERSON_NAME] Murder Mystery Game ID# …" at bounding box center [621, 444] width 1243 height 686
click at [265, 499] on div "← Back to Products Rotterdam Self-Guided [PERSON_NAME] Murder Mystery Game ID# …" at bounding box center [621, 444] width 1243 height 686
click at [274, 501] on div "← Back to Products Rotterdam Self-Guided [PERSON_NAME] Murder Mystery Game ID# …" at bounding box center [621, 444] width 1243 height 686
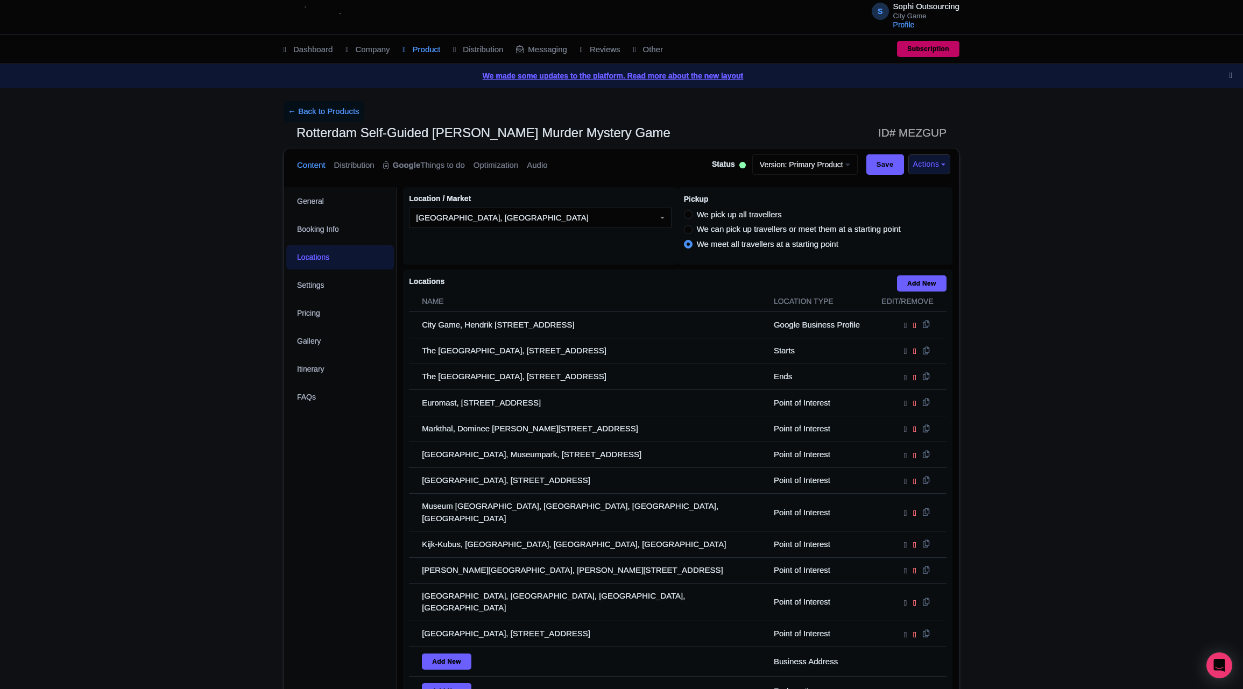
click at [272, 503] on div "← Back to Products Rotterdam Self-Guided [PERSON_NAME] Murder Mystery Game ID# …" at bounding box center [621, 444] width 1243 height 686
click at [271, 503] on div "← Back to Products Rotterdam Self-Guided [PERSON_NAME] Murder Mystery Game ID# …" at bounding box center [621, 444] width 1243 height 686
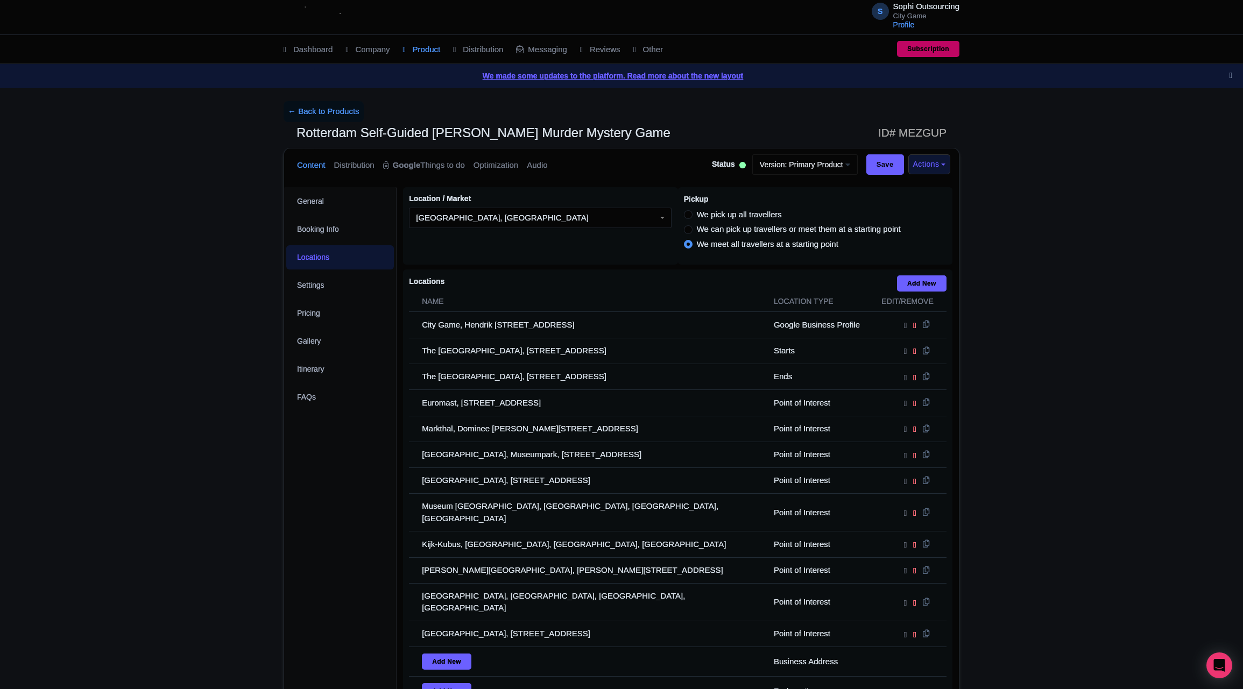
click at [271, 503] on div "← Back to Products Rotterdam Self-Guided [PERSON_NAME] Murder Mystery Game ID# …" at bounding box center [621, 444] width 1243 height 686
click at [270, 503] on div "← Back to Products Rotterdam Self-Guided [PERSON_NAME] Murder Mystery Game ID# …" at bounding box center [621, 444] width 1243 height 686
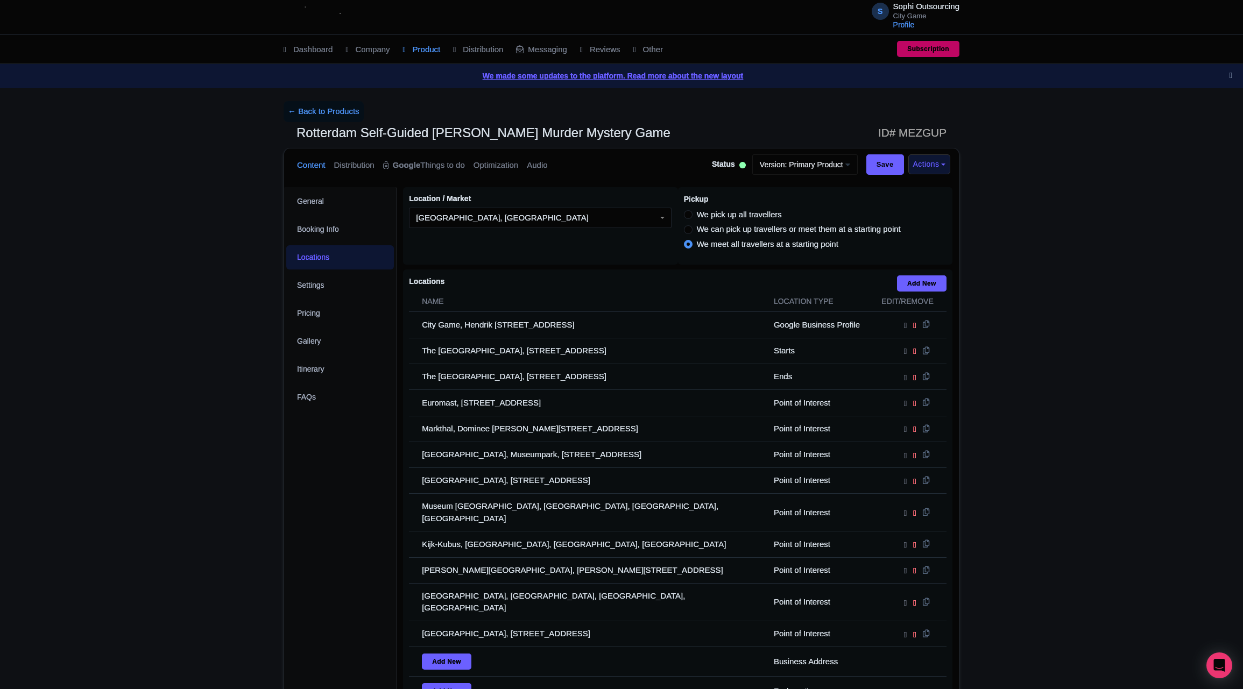
click at [269, 504] on div "← Back to Products Rotterdam Self-Guided [PERSON_NAME] Murder Mystery Game ID# …" at bounding box center [621, 444] width 1243 height 686
drag, startPoint x: 293, startPoint y: 504, endPoint x: 337, endPoint y: 496, distance: 45.3
click at [325, 499] on div "General Booking Info Locations Settings Pricing Gallery Itinerary FAQs" at bounding box center [340, 486] width 112 height 599
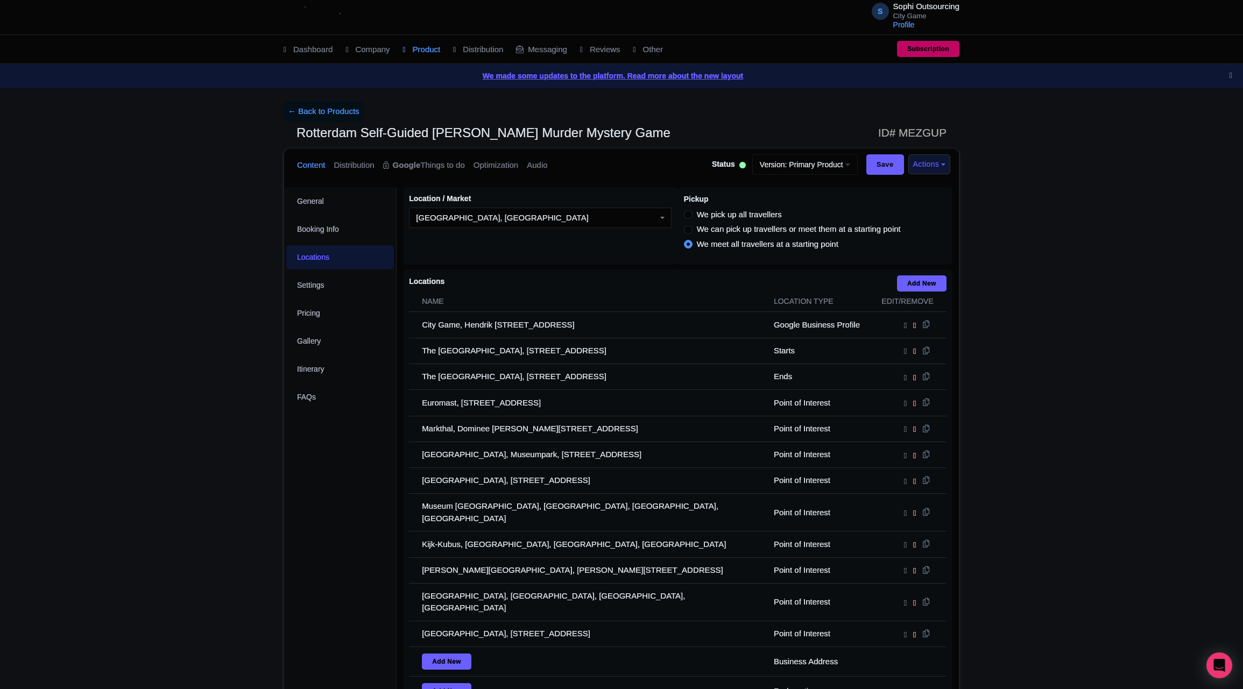
click at [304, 493] on div "General Booking Info Locations Settings Pricing Gallery Itinerary FAQs" at bounding box center [340, 486] width 112 height 599
click at [307, 492] on div "General Booking Info Locations Settings Pricing Gallery Itinerary FAQs" at bounding box center [340, 486] width 112 height 599
click at [309, 492] on div "General Booking Info Locations Settings Pricing Gallery Itinerary FAQs" at bounding box center [340, 486] width 112 height 599
click at [312, 495] on div "General Booking Info Locations Settings Pricing Gallery Itinerary FAQs" at bounding box center [340, 486] width 112 height 599
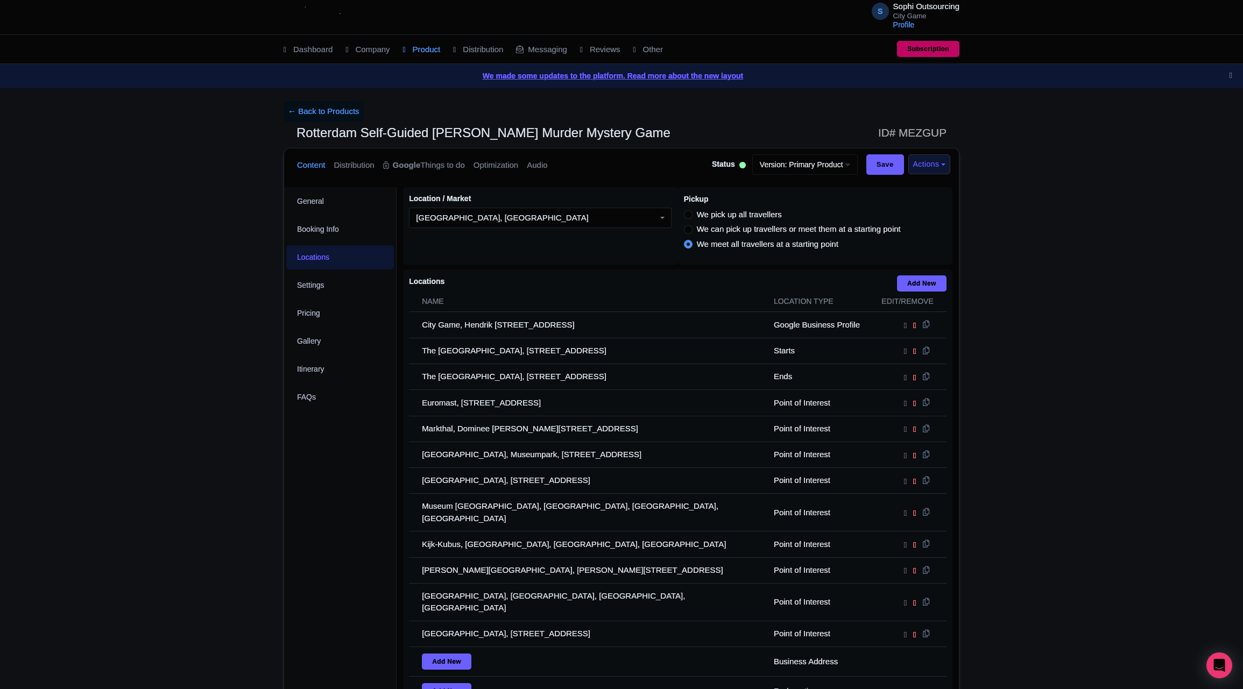
click at [312, 495] on div "General Booking Info Locations Settings Pricing Gallery Itinerary FAQs" at bounding box center [340, 486] width 112 height 599
drag, startPoint x: 312, startPoint y: 495, endPoint x: 307, endPoint y: 497, distance: 5.5
click at [308, 497] on div "General Booking Info Locations Settings Pricing Gallery Itinerary FAQs" at bounding box center [340, 486] width 112 height 599
click at [307, 498] on div "General Booking Info Locations Settings Pricing Gallery Itinerary FAQs" at bounding box center [340, 486] width 112 height 599
click at [307, 499] on div "General Booking Info Locations Settings Pricing Gallery Itinerary FAQs" at bounding box center [340, 486] width 112 height 599
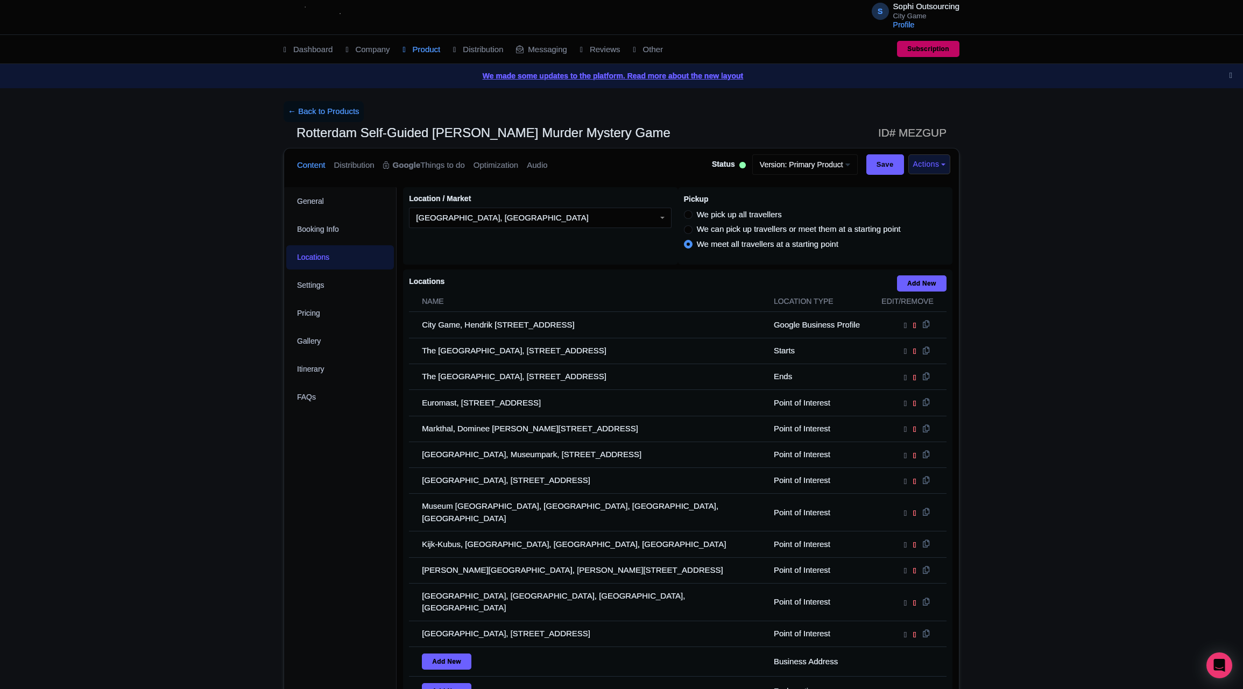
click at [307, 499] on div "General Booking Info Locations Settings Pricing Gallery Itinerary FAQs" at bounding box center [340, 486] width 112 height 599
click at [306, 492] on div "General Booking Info Locations Settings Pricing Gallery Itinerary FAQs" at bounding box center [340, 486] width 112 height 599
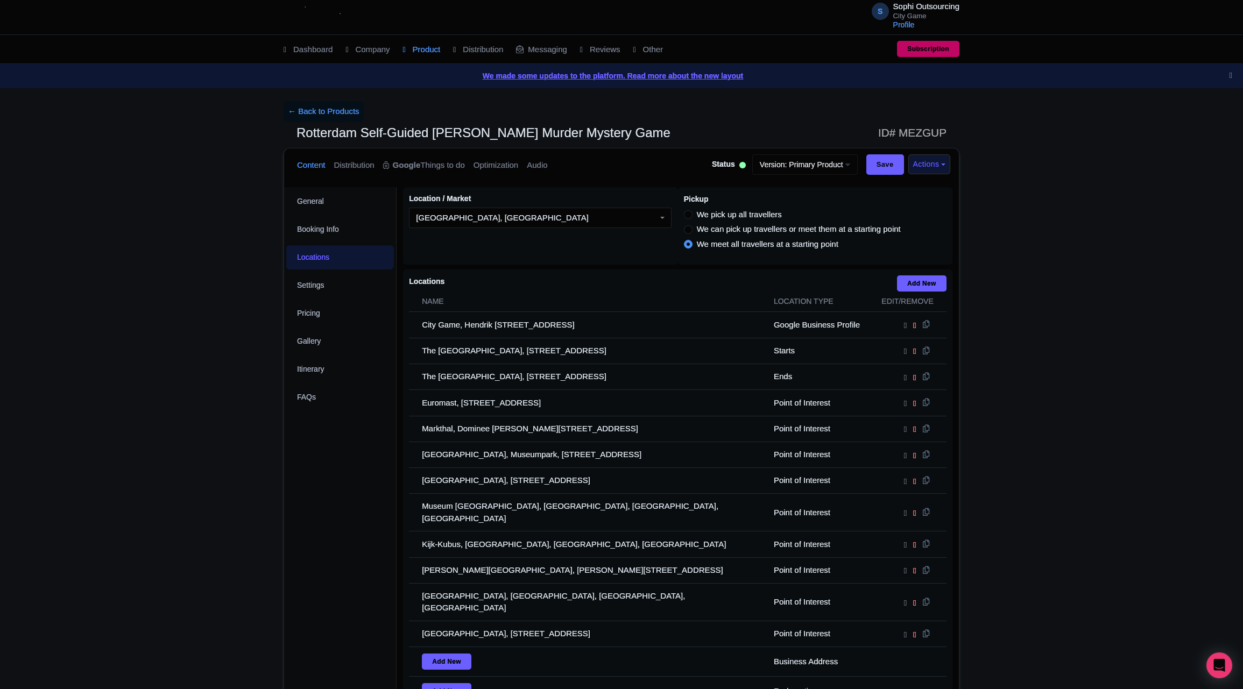
click at [305, 492] on div "General Booking Info Locations Settings Pricing Gallery Itinerary FAQs" at bounding box center [340, 486] width 112 height 599
click at [308, 497] on div "General Booking Info Locations Settings Pricing Gallery Itinerary FAQs" at bounding box center [340, 486] width 112 height 599
click at [315, 498] on div "General Booking Info Locations Settings Pricing Gallery Itinerary FAQs" at bounding box center [340, 486] width 112 height 599
click at [325, 499] on div "General Booking Info Locations Settings Pricing Gallery Itinerary FAQs" at bounding box center [340, 486] width 112 height 599
click at [323, 499] on div "General Booking Info Locations Settings Pricing Gallery Itinerary FAQs" at bounding box center [340, 486] width 112 height 599
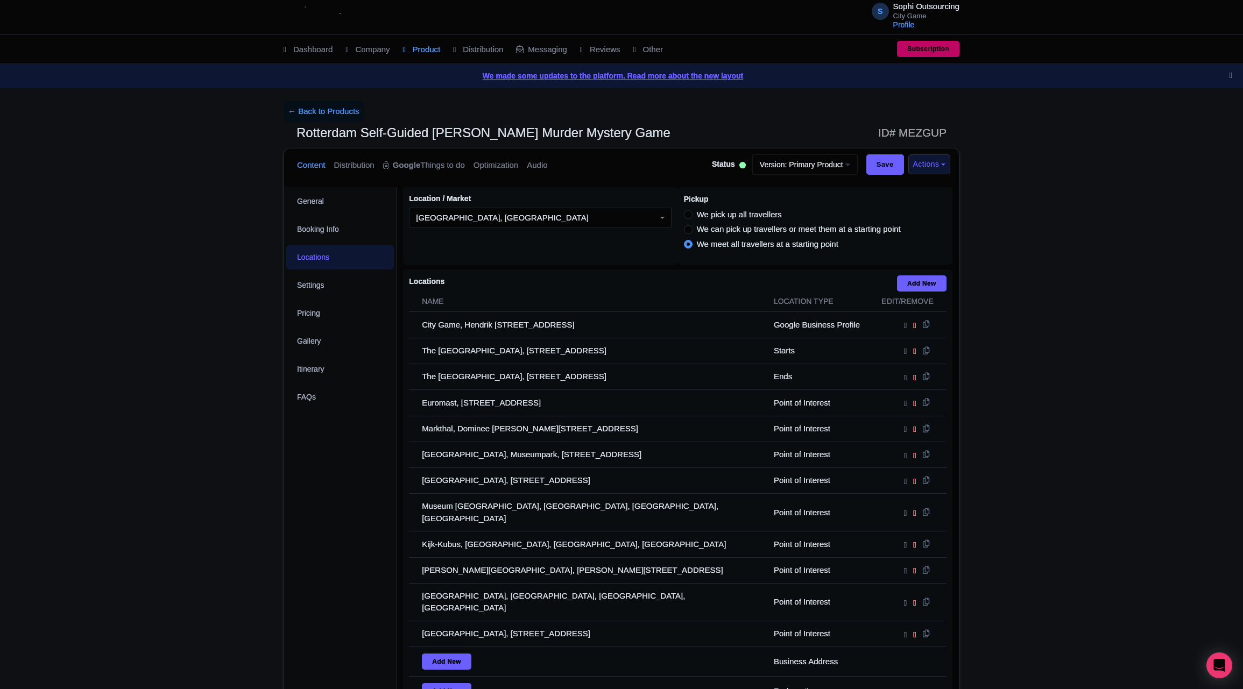
click at [205, 496] on div "← Back to Products Rotterdam Self-Guided [PERSON_NAME] Murder Mystery Game ID# …" at bounding box center [621, 444] width 1243 height 686
click at [218, 487] on div "← Back to Products Rotterdam Self-Guided [PERSON_NAME] Murder Mystery Game ID# …" at bounding box center [621, 444] width 1243 height 686
click at [308, 488] on div "General Booking Info Locations Settings Pricing Gallery Itinerary FAQs" at bounding box center [340, 486] width 112 height 599
click at [136, 557] on div "← Back to Products Rotterdam Self-Guided [PERSON_NAME] Murder Mystery Game ID# …" at bounding box center [621, 444] width 1243 height 686
drag, startPoint x: 252, startPoint y: 491, endPoint x: 270, endPoint y: 490, distance: 17.8
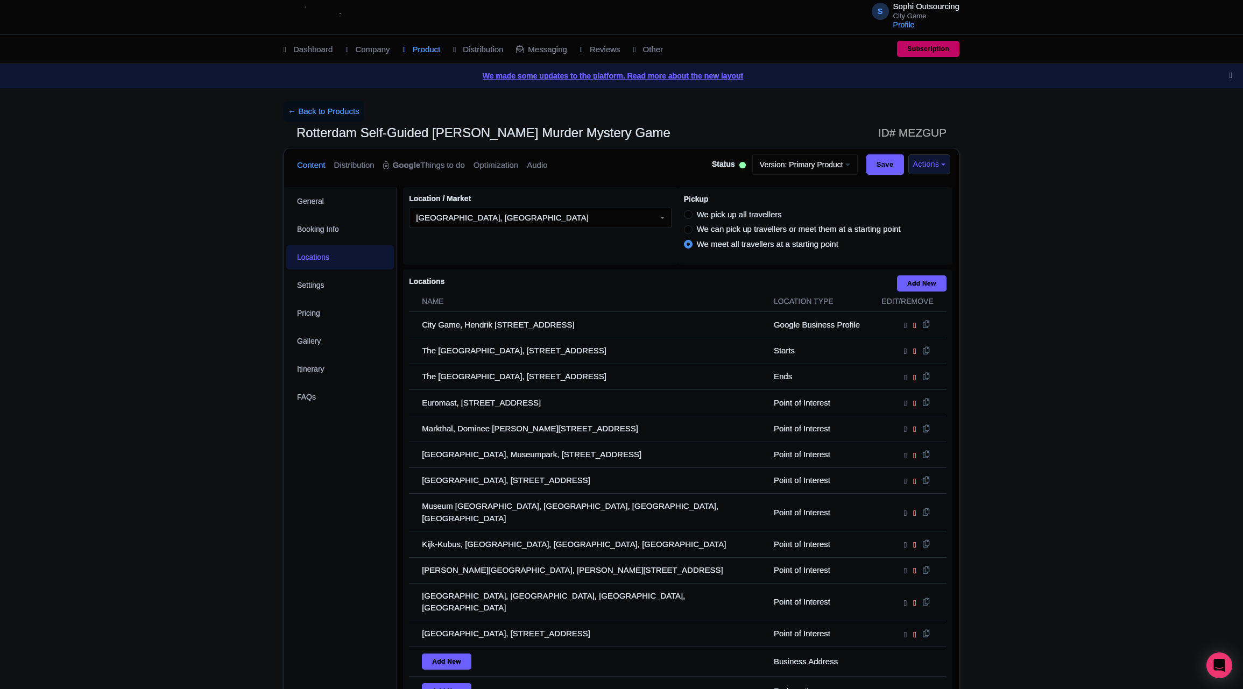
click at [252, 491] on div "← Back to Products Rotterdam Self-Guided [PERSON_NAME] Murder Mystery Game ID# …" at bounding box center [621, 444] width 1243 height 686
click at [305, 478] on div "General Booking Info Locations Settings Pricing Gallery Itinerary FAQs" at bounding box center [340, 486] width 112 height 599
click at [304, 489] on div "General Booking Info Locations Settings Pricing Gallery Itinerary FAQs" at bounding box center [340, 486] width 112 height 599
click at [304, 486] on div "General Booking Info Locations Settings Pricing Gallery Itinerary FAQs" at bounding box center [340, 486] width 112 height 599
click at [304, 491] on div "General Booking Info Locations Settings Pricing Gallery Itinerary FAQs" at bounding box center [340, 486] width 112 height 599
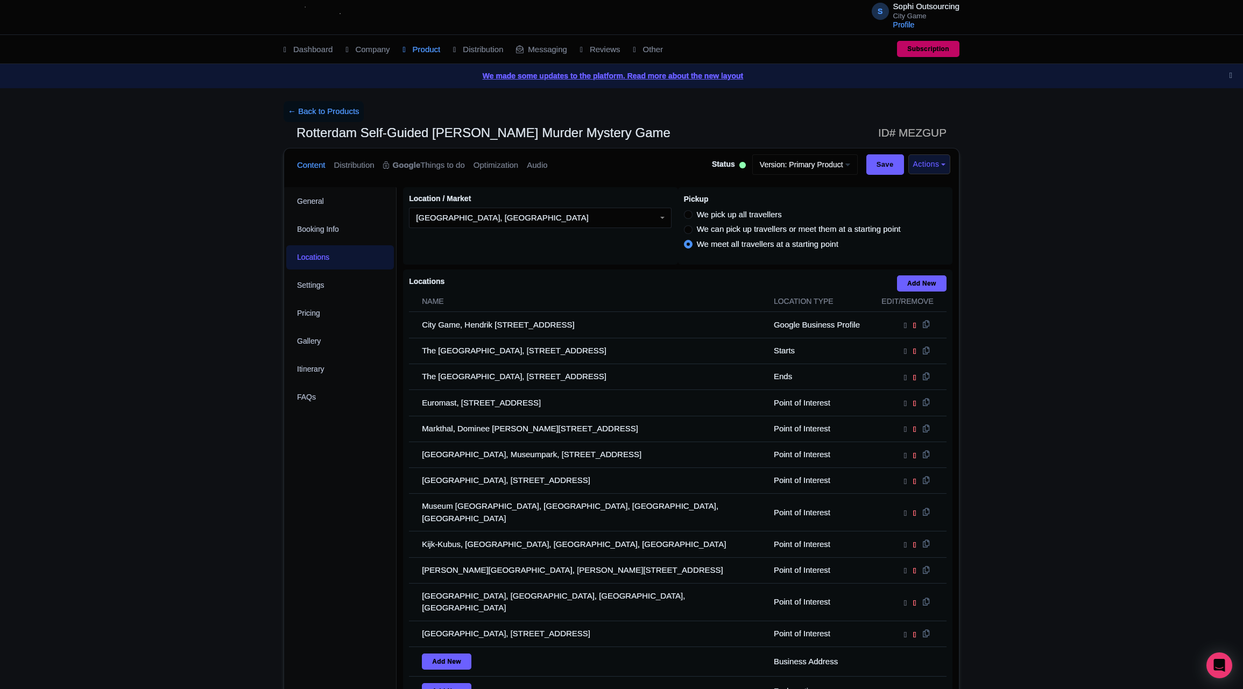
click at [304, 491] on div "General Booking Info Locations Settings Pricing Gallery Itinerary FAQs" at bounding box center [340, 486] width 112 height 599
click at [294, 494] on div "General Booking Info Locations Settings Pricing Gallery Itinerary FAQs" at bounding box center [340, 486] width 112 height 599
click at [294, 493] on div "General Booking Info Locations Settings Pricing Gallery Itinerary FAQs" at bounding box center [340, 486] width 112 height 599
click at [294, 492] on div "General Booking Info Locations Settings Pricing Gallery Itinerary FAQs" at bounding box center [340, 486] width 112 height 599
drag, startPoint x: 307, startPoint y: 482, endPoint x: 319, endPoint y: 497, distance: 19.3
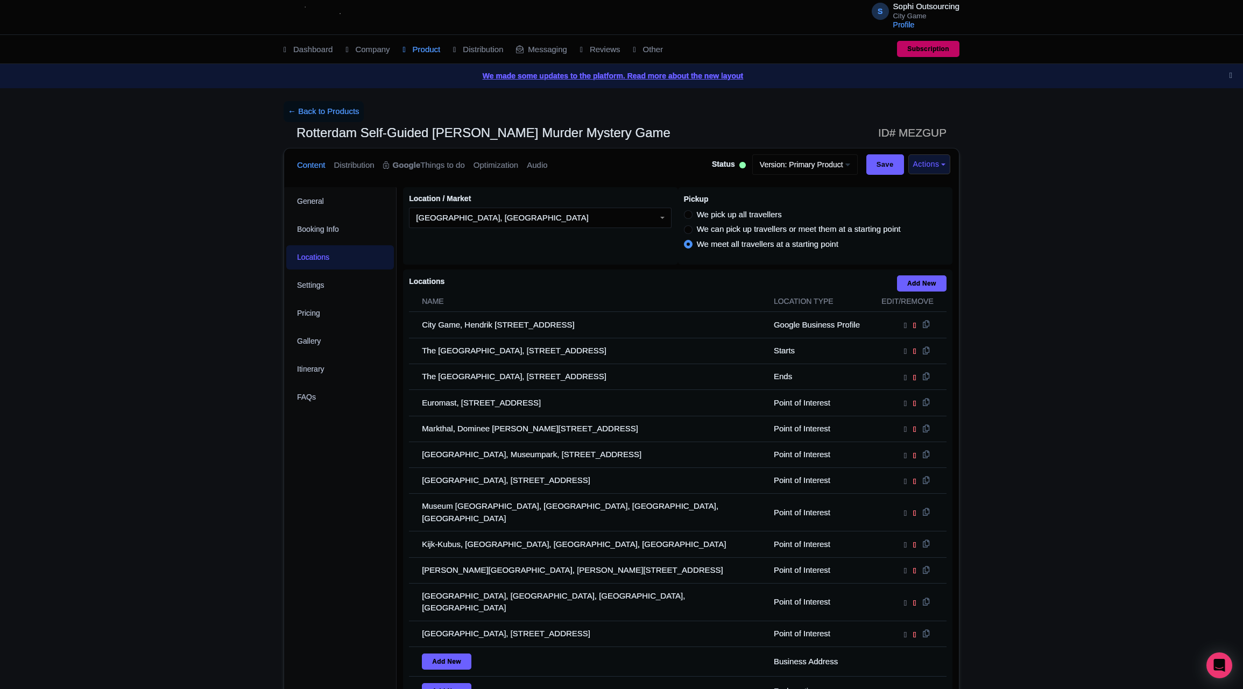
click at [308, 483] on div "General Booking Info Locations Settings Pricing Gallery Itinerary FAQs" at bounding box center [340, 486] width 112 height 599
click at [319, 501] on div "General Booking Info Locations Settings Pricing Gallery Itinerary FAQs" at bounding box center [340, 486] width 112 height 599
click at [318, 499] on div "General Booking Info Locations Settings Pricing Gallery Itinerary FAQs" at bounding box center [340, 486] width 112 height 599
click at [319, 491] on div "General Booking Info Locations Settings Pricing Gallery Itinerary FAQs" at bounding box center [340, 486] width 112 height 599
click at [200, 516] on div "← Back to Products Rotterdam Self-Guided [PERSON_NAME] Murder Mystery Game ID# …" at bounding box center [621, 444] width 1243 height 686
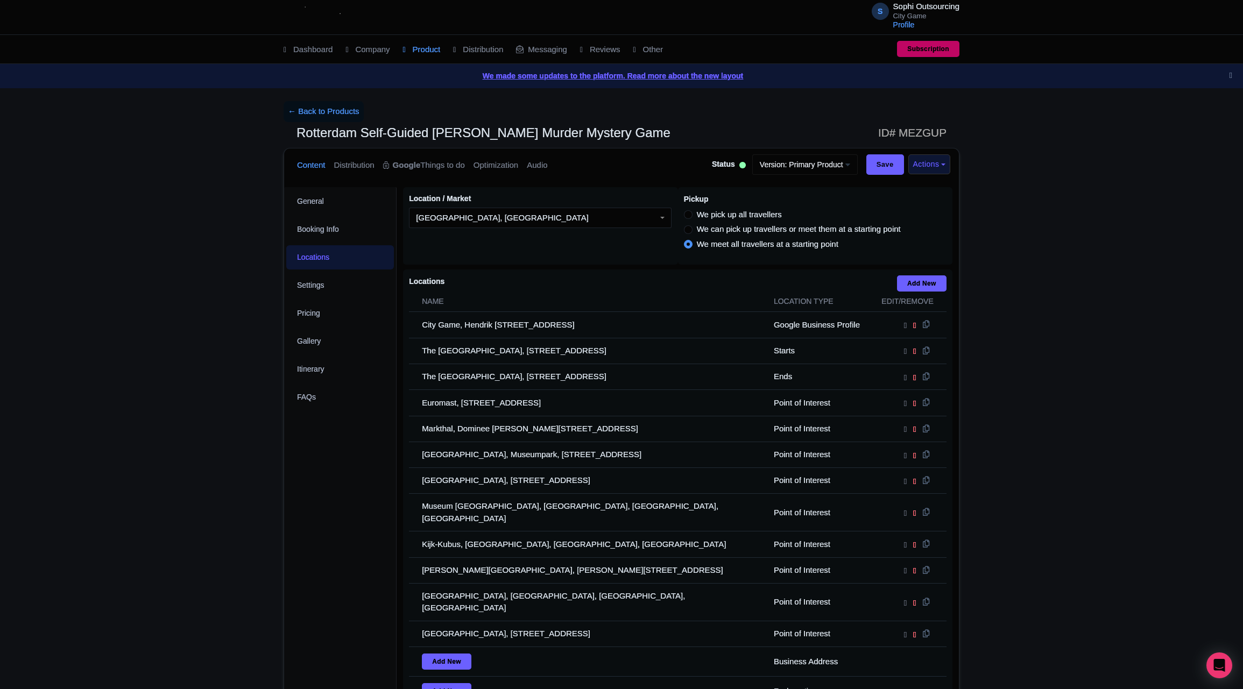
click at [332, 512] on div "General Booking Info Locations Settings Pricing Gallery Itinerary FAQs" at bounding box center [340, 486] width 112 height 599
click at [326, 508] on div "General Booking Info Locations Settings Pricing Gallery Itinerary FAQs" at bounding box center [340, 486] width 112 height 599
click at [288, 475] on div "General Booking Info Locations Settings Pricing Gallery Itinerary FAQs" at bounding box center [340, 486] width 112 height 599
click at [297, 501] on div "General Booking Info Locations Settings Pricing Gallery Itinerary FAQs" at bounding box center [340, 486] width 112 height 599
click at [298, 501] on div "General Booking Info Locations Settings Pricing Gallery Itinerary FAQs" at bounding box center [340, 486] width 112 height 599
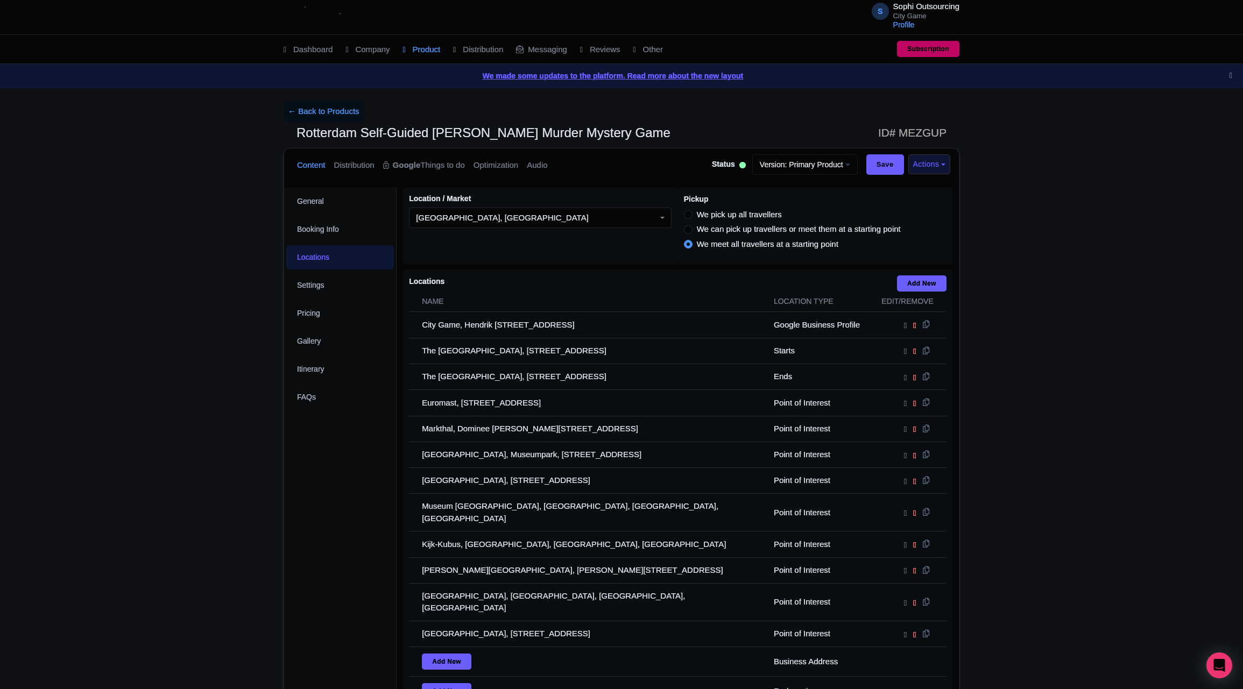
click at [289, 516] on div "General Booking Info Locations Settings Pricing Gallery Itinerary FAQs" at bounding box center [340, 486] width 112 height 599
click at [294, 509] on div "General Booking Info Locations Settings Pricing Gallery Itinerary FAQs" at bounding box center [340, 486] width 112 height 599
click at [296, 509] on div "General Booking Info Locations Settings Pricing Gallery Itinerary FAQs" at bounding box center [340, 486] width 112 height 599
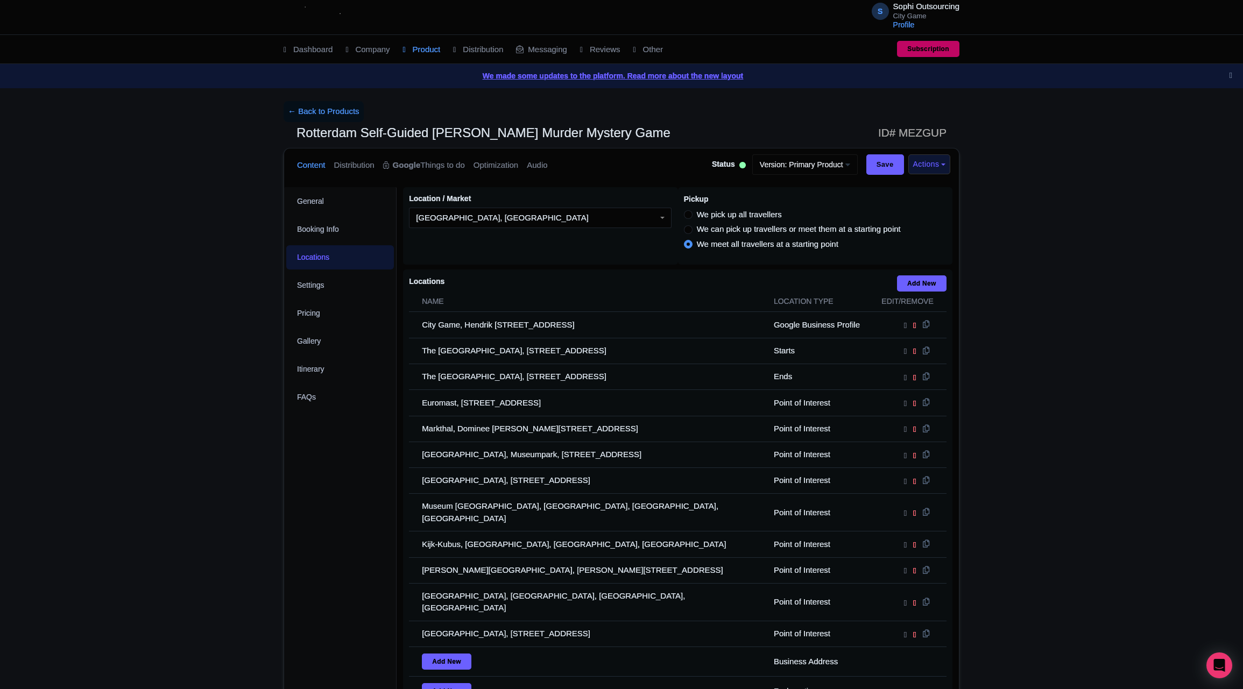
click at [328, 509] on div "General Booking Info Locations Settings Pricing Gallery Itinerary FAQs" at bounding box center [340, 486] width 112 height 599
click at [326, 509] on div "General Booking Info Locations Settings Pricing Gallery Itinerary FAQs" at bounding box center [340, 486] width 112 height 599
click at [328, 509] on div "General Booking Info Locations Settings Pricing Gallery Itinerary FAQs" at bounding box center [340, 486] width 112 height 599
click at [218, 490] on div "← Back to Products Rotterdam Self-Guided [PERSON_NAME] Murder Mystery Game ID# …" at bounding box center [621, 444] width 1243 height 686
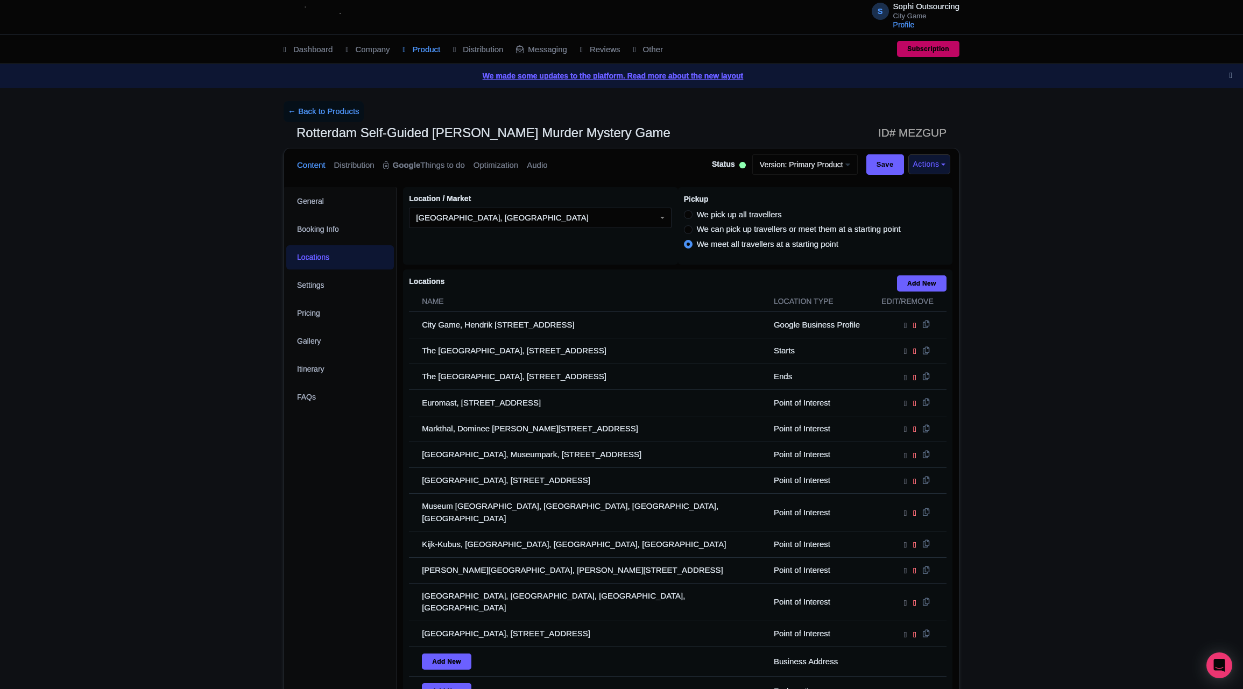
click at [181, 397] on div "← Back to Products Rotterdam Self-Guided [PERSON_NAME] Murder Mystery Game ID# …" at bounding box center [621, 444] width 1243 height 686
click at [240, 512] on div "← Back to Products Rotterdam Self-Guided [PERSON_NAME] Murder Mystery Game ID# …" at bounding box center [621, 444] width 1243 height 686
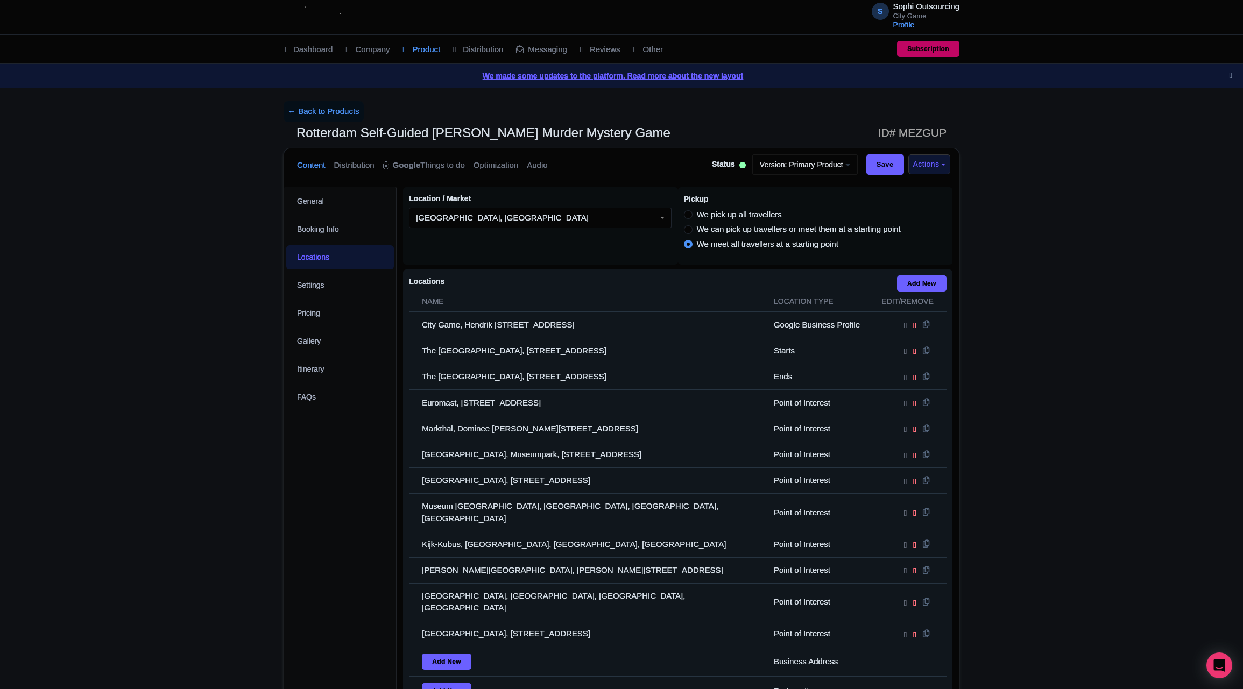
scroll to position [135, 0]
